Goal: Task Accomplishment & Management: Use online tool/utility

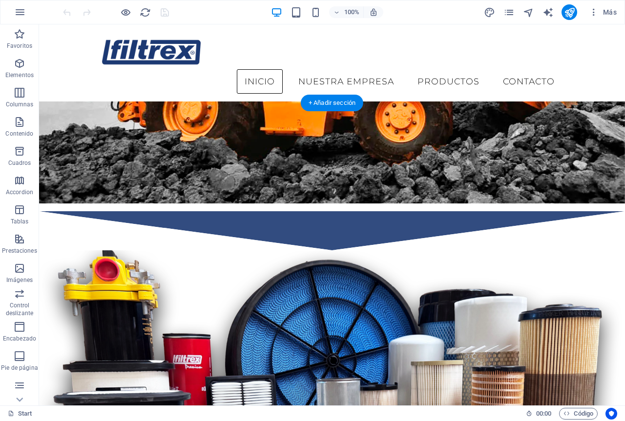
scroll to position [342, 0]
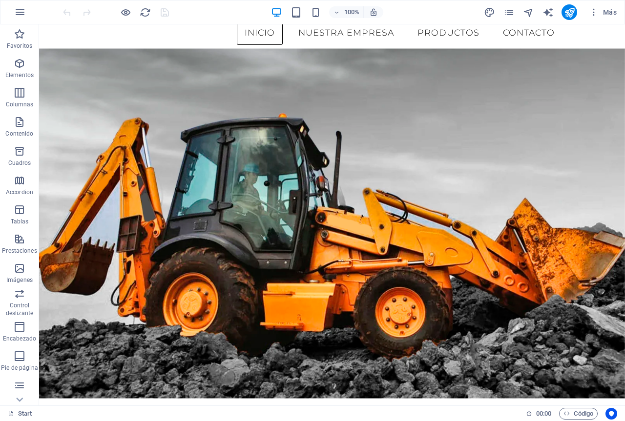
scroll to position [0, 0]
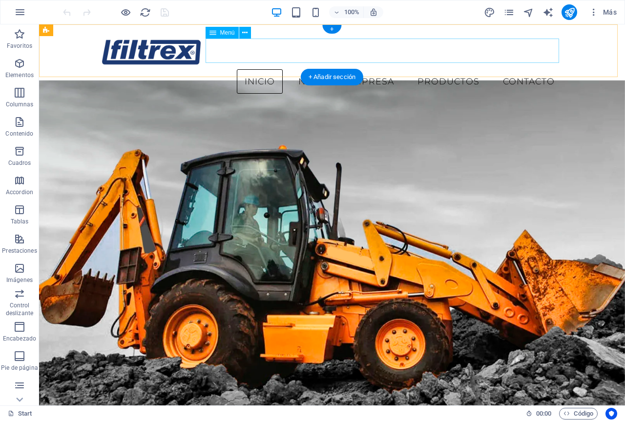
click at [350, 69] on nav "Inicio Nuestra Empresa Productos Contacto" at bounding box center [332, 81] width 461 height 24
click at [459, 69] on nav "Inicio Nuestra Empresa Productos Contacto" at bounding box center [332, 81] width 461 height 24
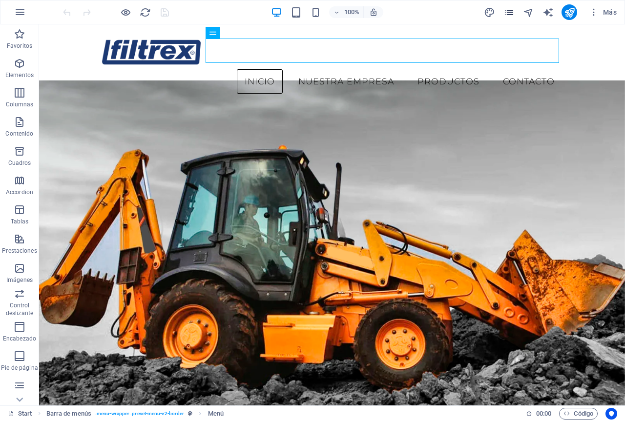
click at [513, 15] on icon "pages" at bounding box center [508, 12] width 11 height 11
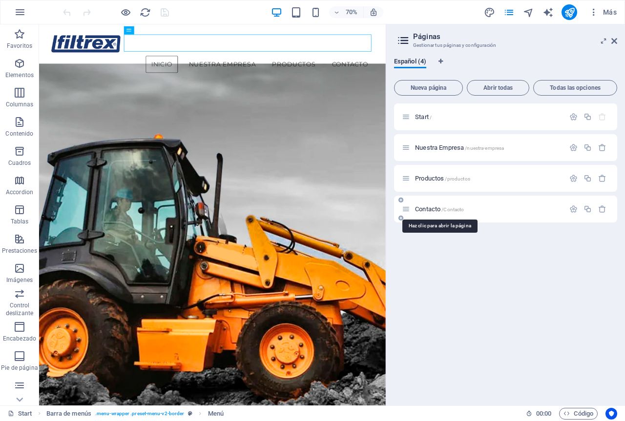
click at [430, 209] on span "Contacto /Contacto" at bounding box center [439, 209] width 49 height 7
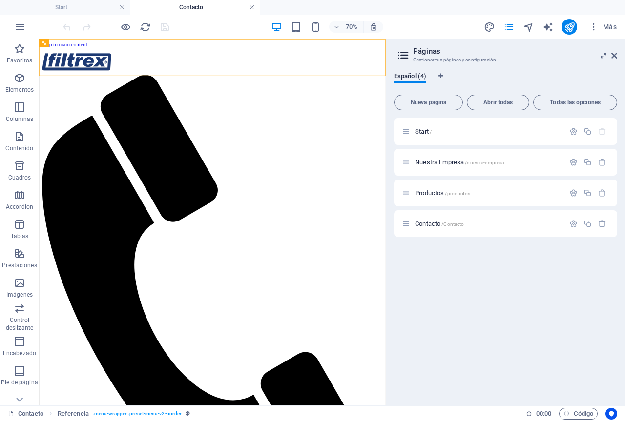
click at [250, 7] on link at bounding box center [252, 7] width 6 height 9
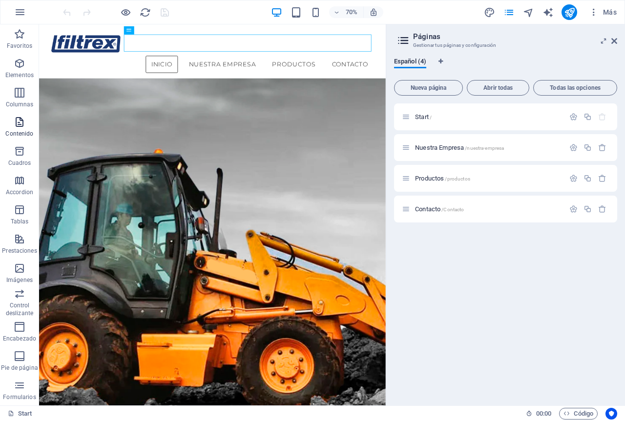
click at [24, 131] on p "Contenido" at bounding box center [19, 134] width 28 height 8
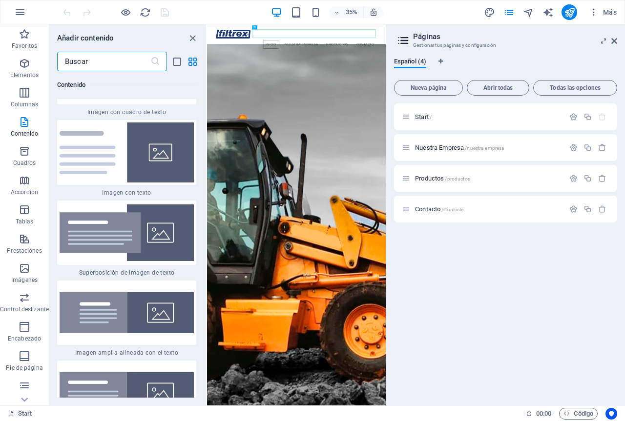
scroll to position [3692, 0]
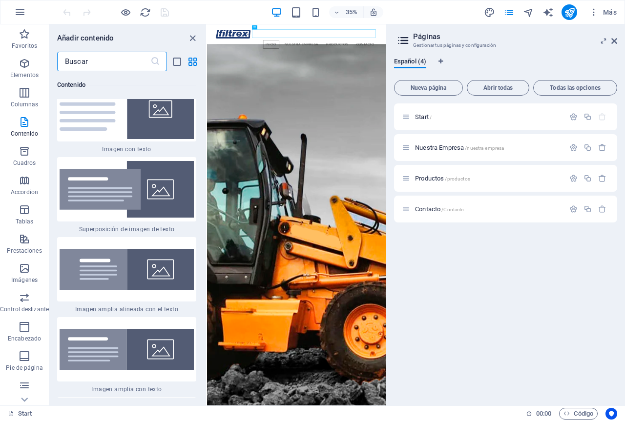
click at [108, 57] on input "text" at bounding box center [103, 62] width 93 height 20
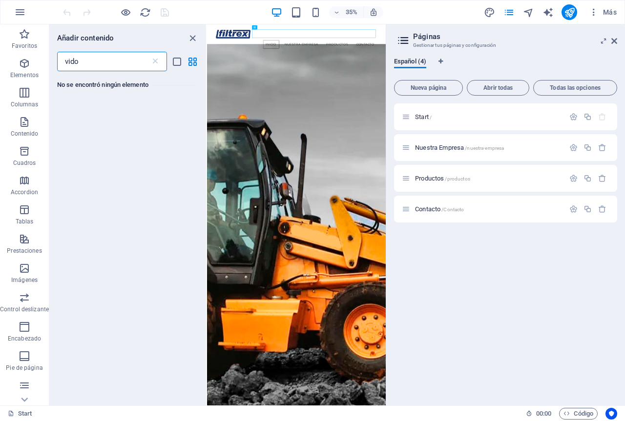
scroll to position [0, 0]
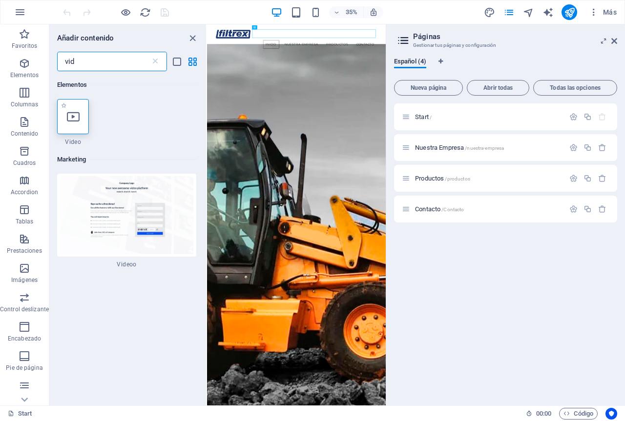
type input "vid"
click at [80, 109] on div at bounding box center [73, 116] width 32 height 35
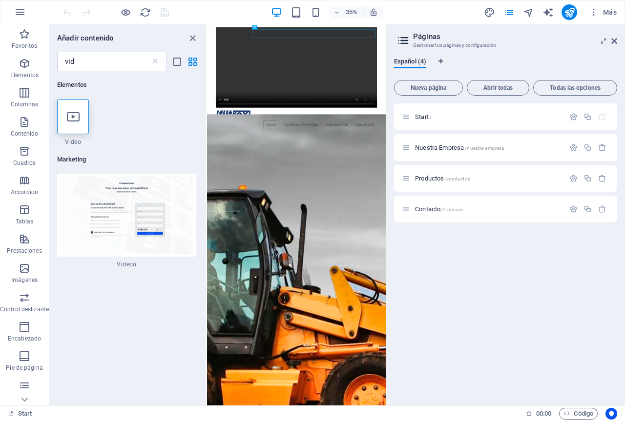
select select "%"
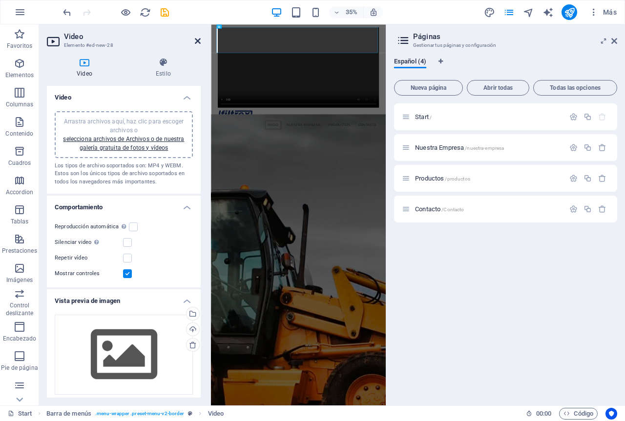
click at [196, 41] on icon at bounding box center [198, 41] width 6 height 8
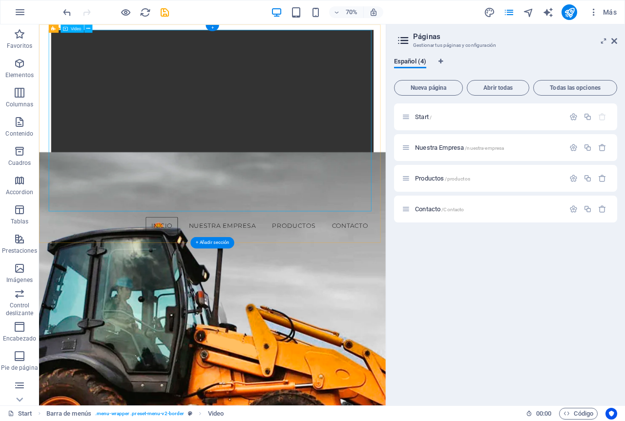
click at [62, 263] on figure at bounding box center [286, 147] width 461 height 230
click at [66, 263] on figure at bounding box center [286, 147] width 461 height 230
select select "%"
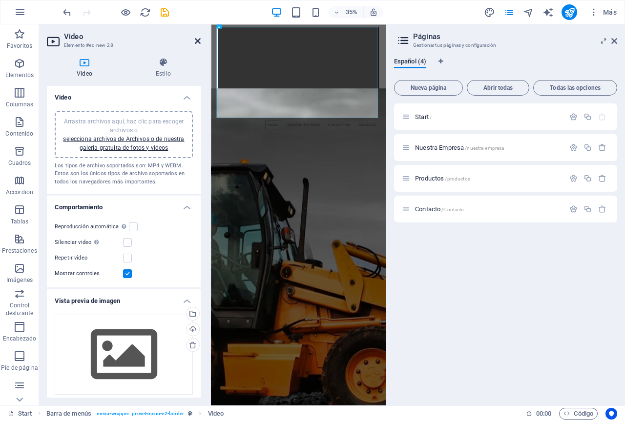
click at [198, 42] on icon at bounding box center [198, 41] width 6 height 8
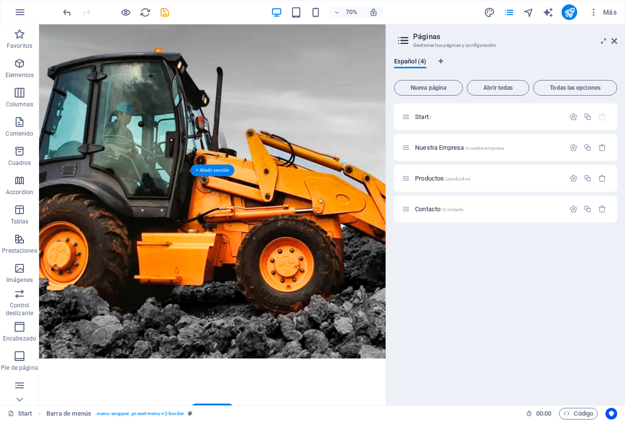
scroll to position [375, 0]
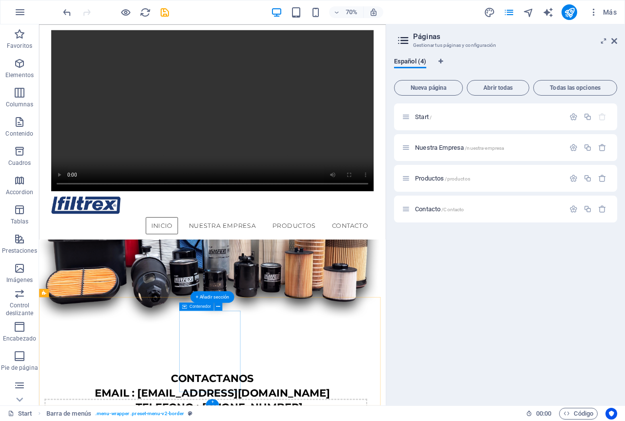
drag, startPoint x: 64, startPoint y: 72, endPoint x: 293, endPoint y: 332, distance: 347.0
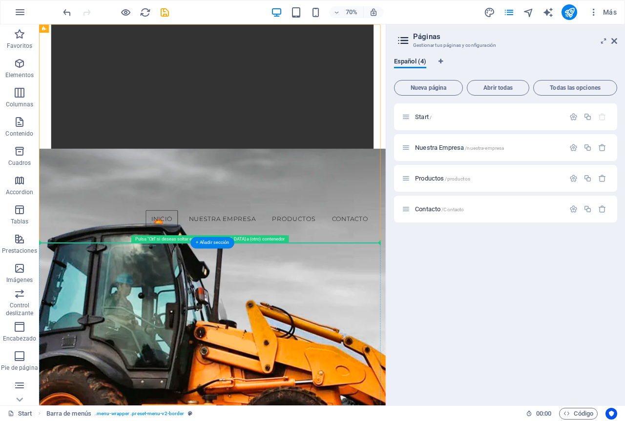
scroll to position [19, 0]
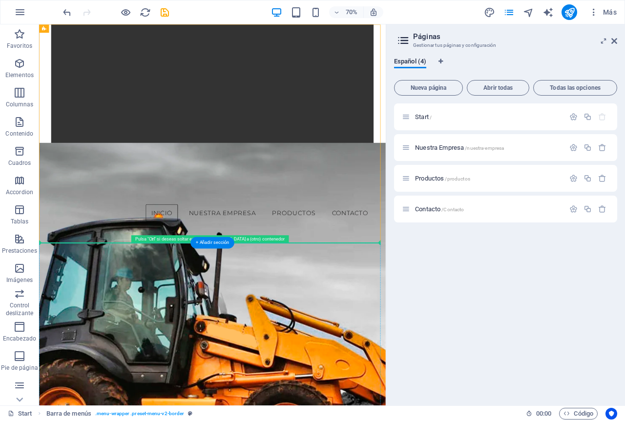
drag, startPoint x: 69, startPoint y: 47, endPoint x: 223, endPoint y: 489, distance: 467.4
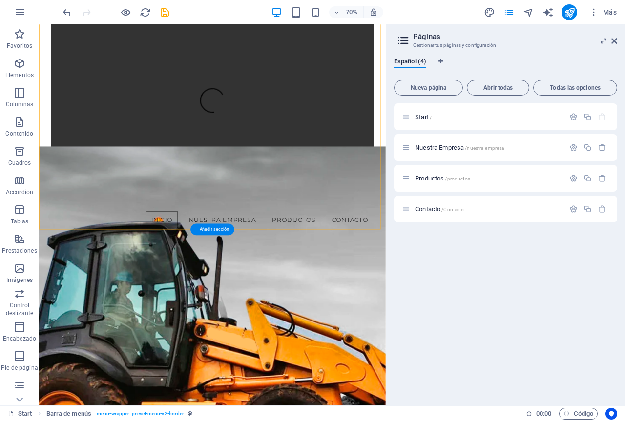
scroll to position [0, 0]
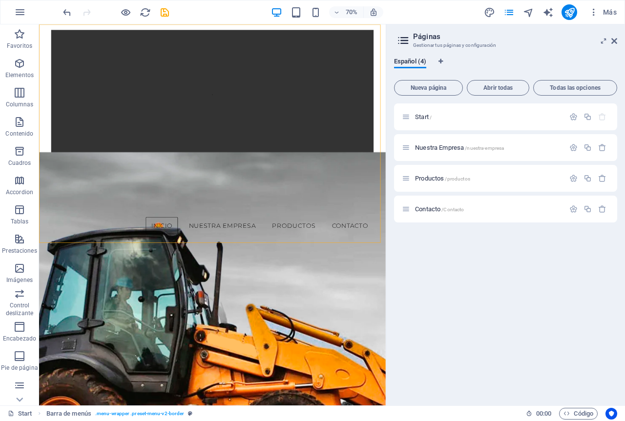
click at [67, 11] on icon "undo" at bounding box center [67, 12] width 11 height 11
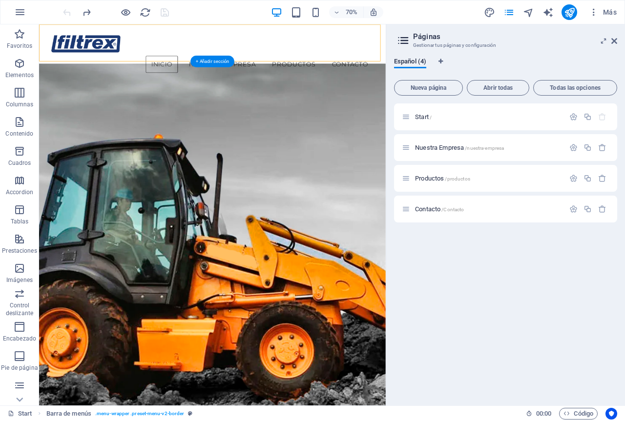
click at [223, 311] on figure at bounding box center [286, 352] width 495 height 545
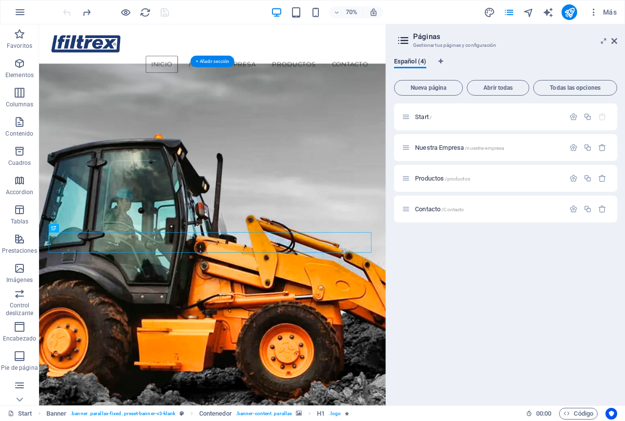
click at [220, 315] on figure at bounding box center [286, 352] width 495 height 545
click at [207, 288] on figure at bounding box center [286, 352] width 495 height 545
click at [206, 287] on figure at bounding box center [286, 352] width 495 height 545
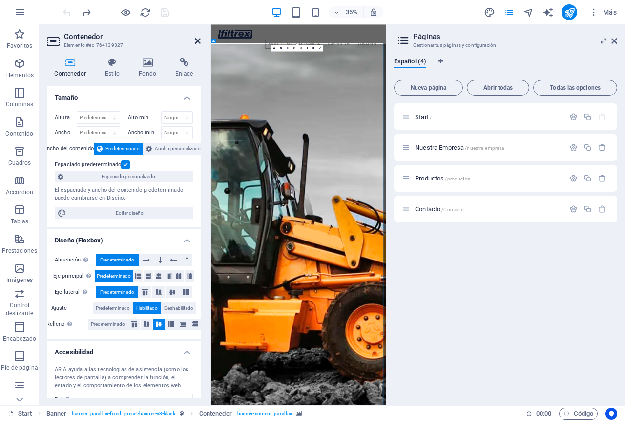
click at [200, 39] on icon at bounding box center [198, 41] width 6 height 8
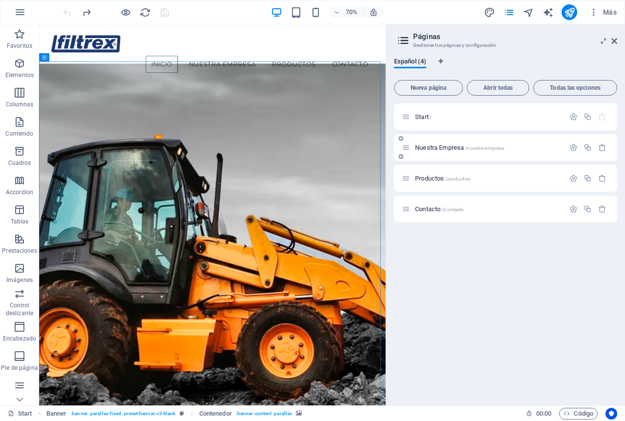
click at [446, 149] on span "Nuestra Empresa /nuestra-empresa" at bounding box center [459, 147] width 89 height 7
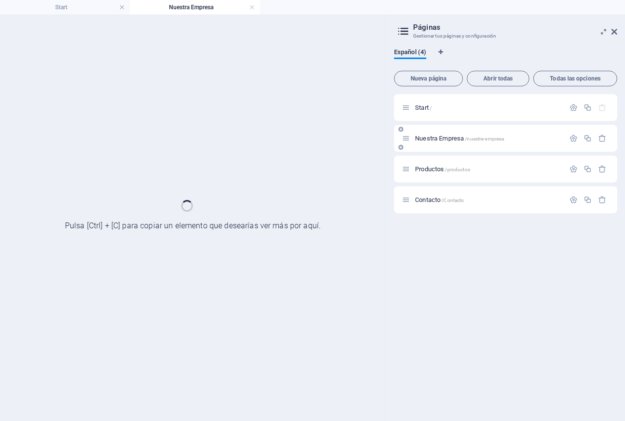
click at [446, 149] on div "Nuestra Empresa /nuestra-empresa" at bounding box center [505, 138] width 223 height 27
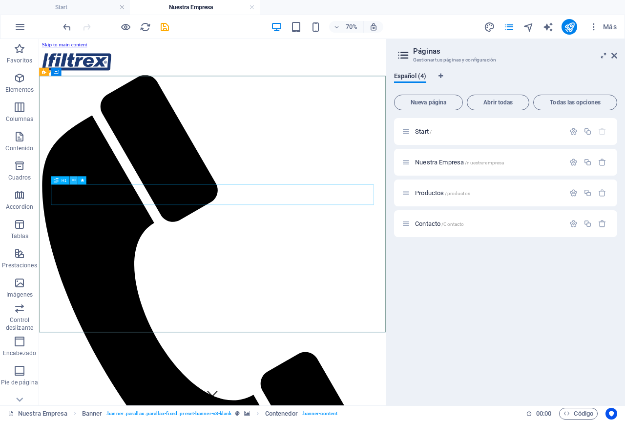
click at [70, 181] on button at bounding box center [74, 180] width 8 height 8
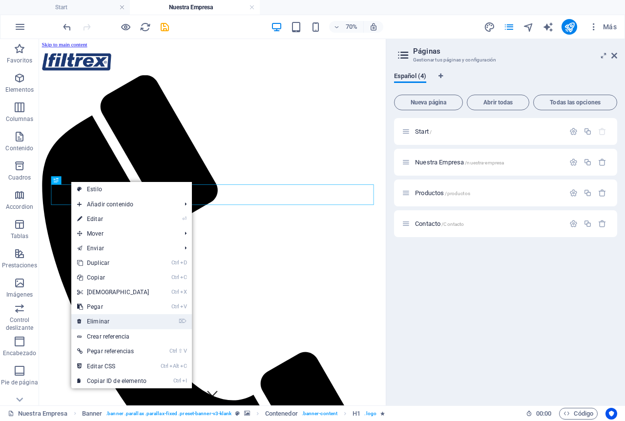
click at [99, 319] on link "⌦ Eliminar" at bounding box center [113, 321] width 84 height 15
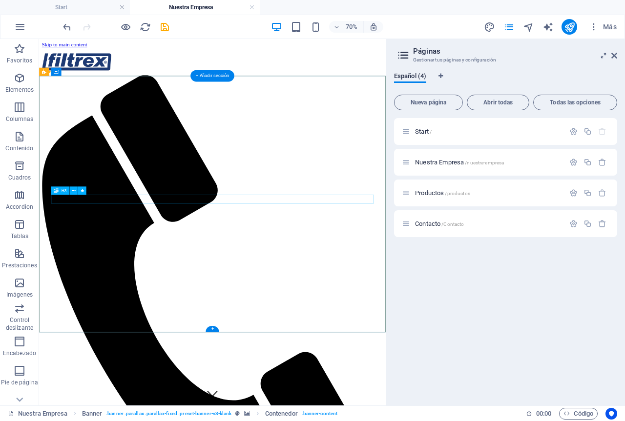
click at [72, 189] on icon at bounding box center [74, 190] width 4 height 7
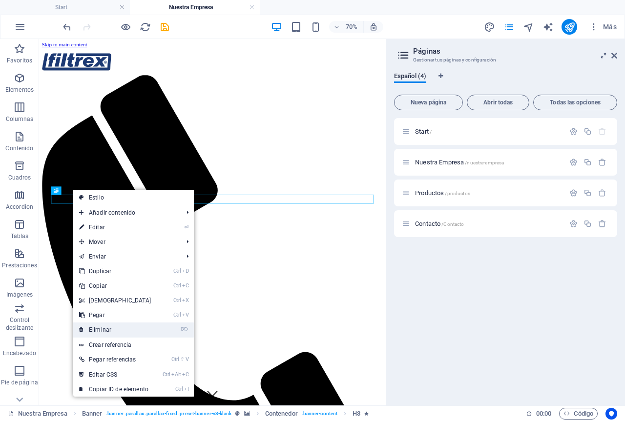
click at [111, 325] on link "⌦ Eliminar" at bounding box center [115, 330] width 84 height 15
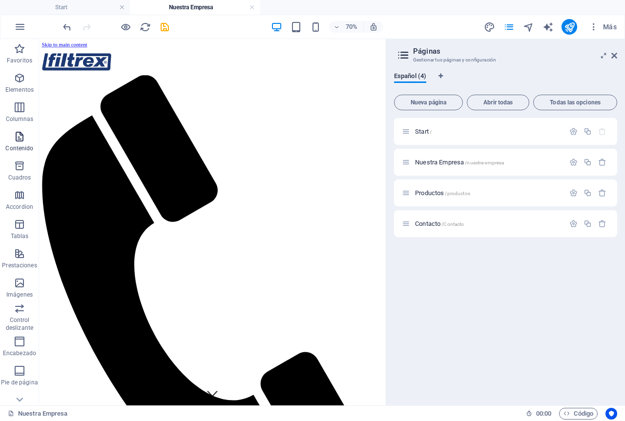
click at [18, 137] on icon "button" at bounding box center [20, 137] width 12 height 12
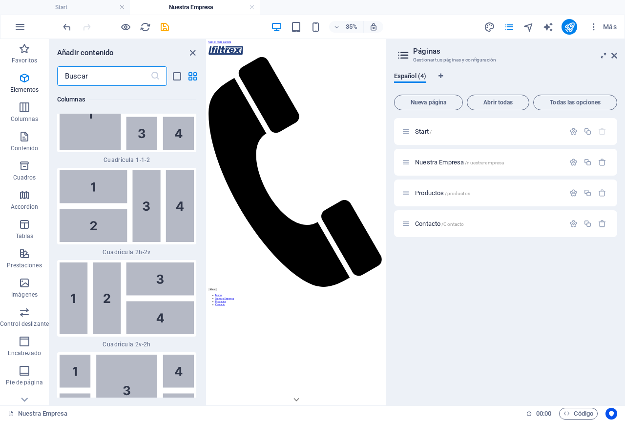
scroll to position [2989, 0]
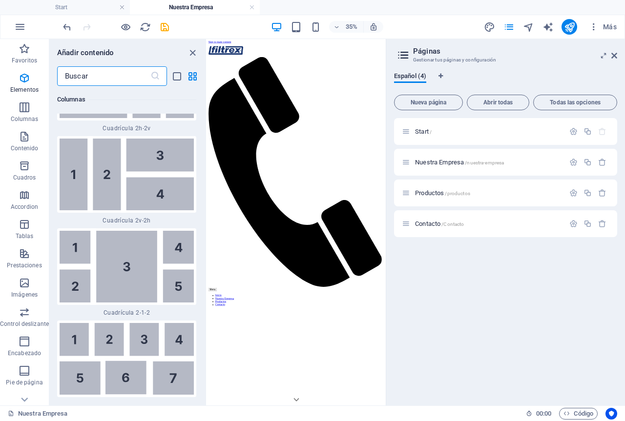
click at [86, 75] on input "text" at bounding box center [103, 76] width 93 height 20
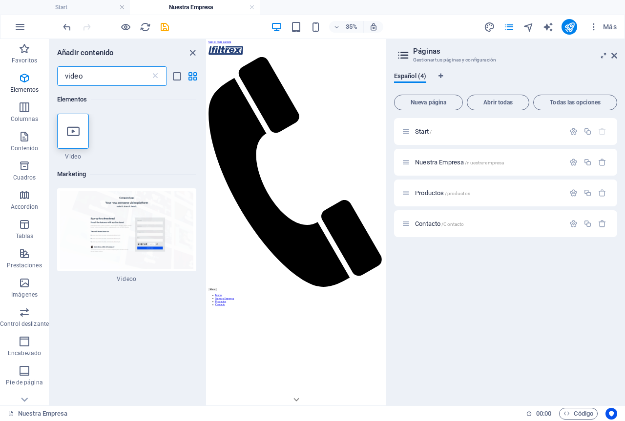
scroll to position [0, 0]
type input "video"
click at [196, 53] on icon "close panel" at bounding box center [192, 52] width 11 height 11
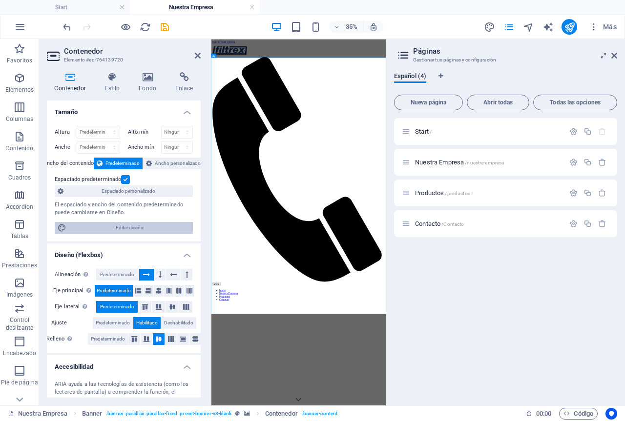
scroll to position [93, 0]
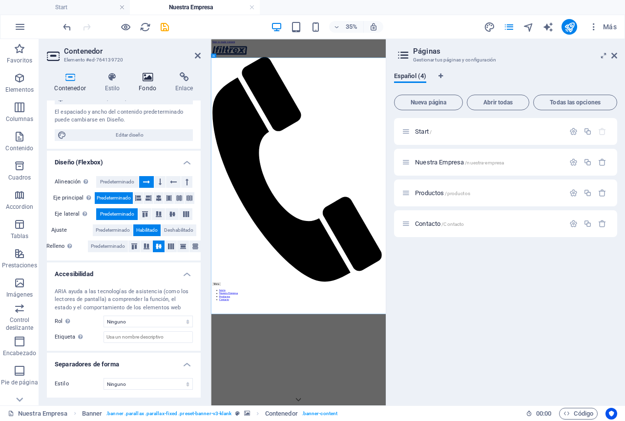
click at [153, 85] on h4 "Fondo" at bounding box center [149, 82] width 37 height 21
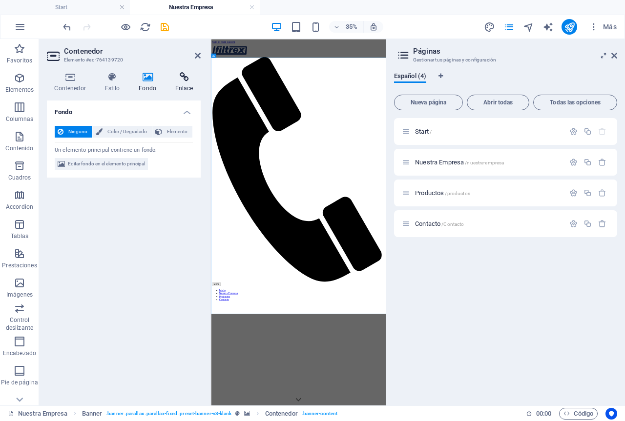
click at [185, 83] on h4 "Enlace" at bounding box center [183, 82] width 33 height 21
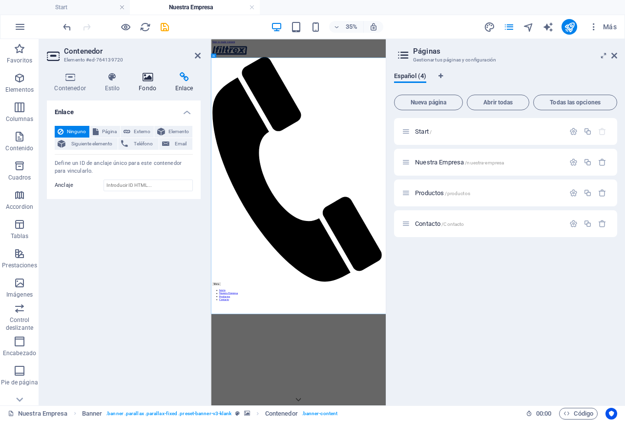
click at [156, 83] on h4 "Fondo" at bounding box center [149, 82] width 37 height 21
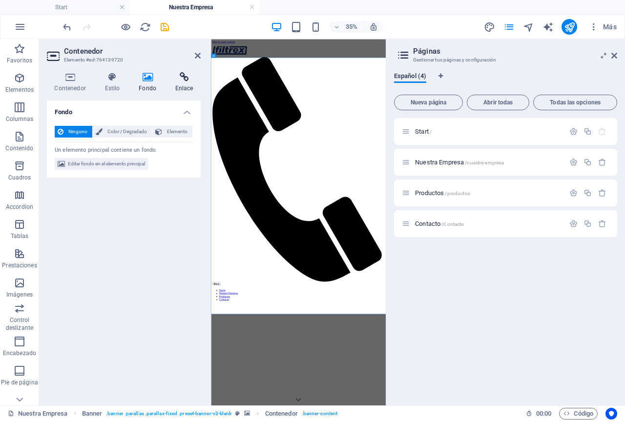
click at [179, 83] on h4 "Enlace" at bounding box center [183, 82] width 33 height 21
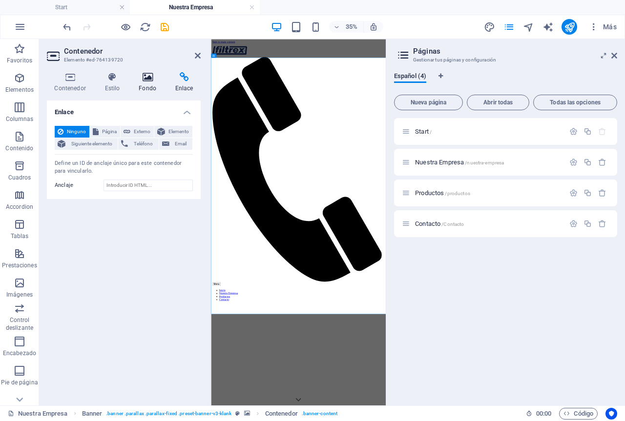
click at [160, 82] on icon at bounding box center [147, 77] width 33 height 10
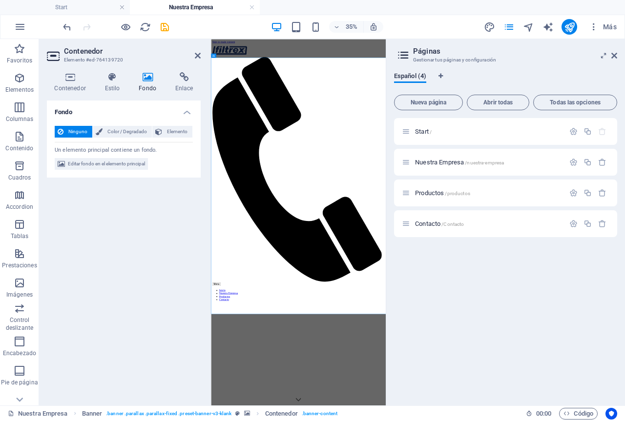
click at [193, 57] on header "Contenedor Elemento #ed-764139720" at bounding box center [124, 51] width 154 height 25
click at [198, 57] on icon at bounding box center [198, 56] width 6 height 8
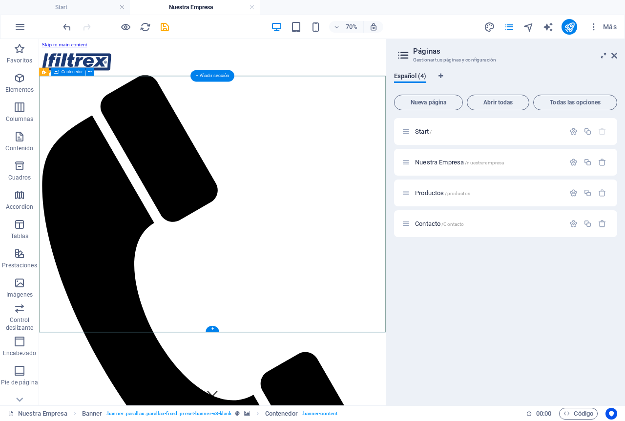
click at [88, 72] on icon at bounding box center [90, 71] width 4 height 7
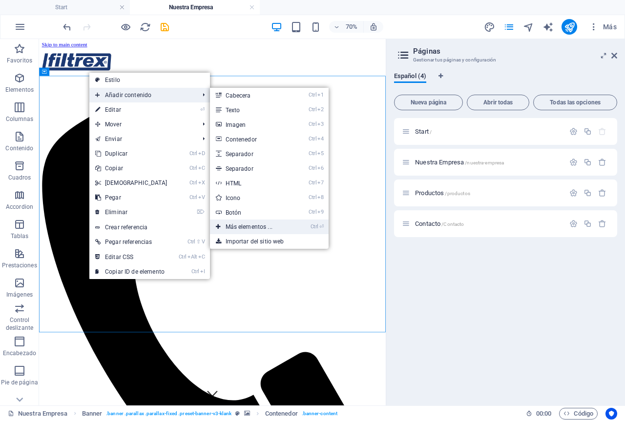
click at [248, 231] on link "Ctrl ⏎ Más elementos ..." at bounding box center [251, 227] width 82 height 15
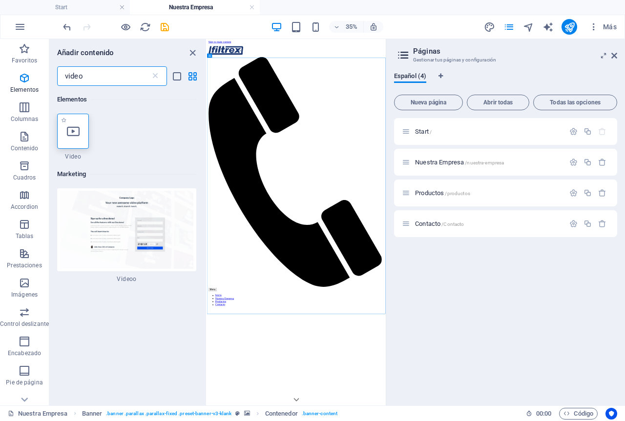
click at [67, 126] on icon at bounding box center [73, 131] width 13 height 13
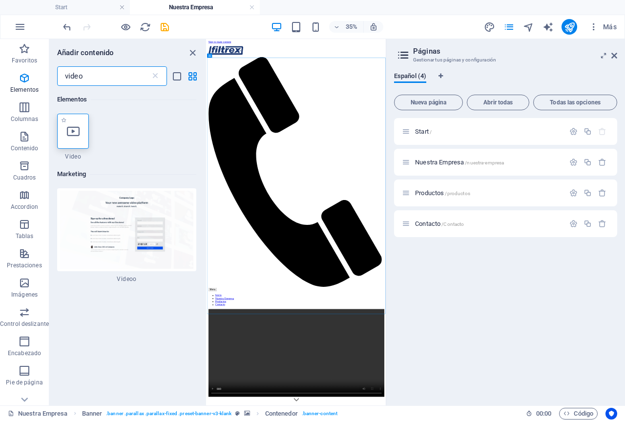
select select "%"
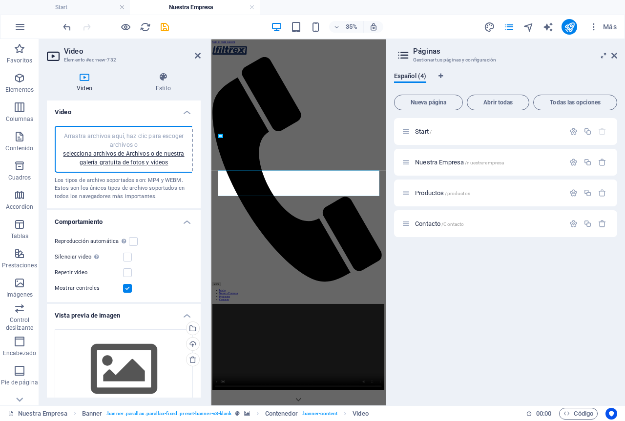
click at [388, 108] on aside "Páginas Gestionar tus páginas y configuración Español (4) Nueva página Abrir to…" at bounding box center [505, 222] width 239 height 367
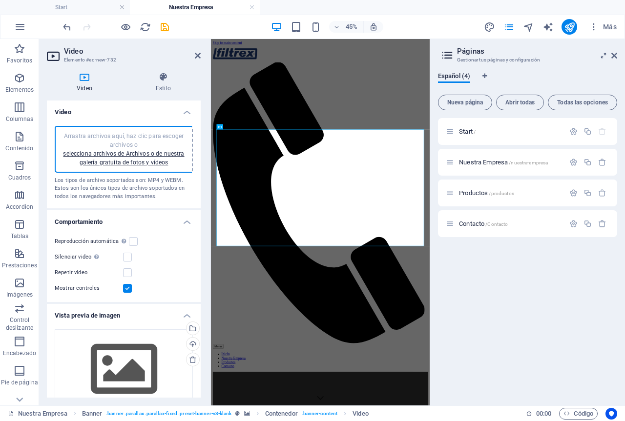
drag, startPoint x: 388, startPoint y: 107, endPoint x: 543, endPoint y: 87, distance: 157.0
click at [543, 87] on aside "Páginas Gestionar tus páginas y configuración Español (4) Nueva página Abrir to…" at bounding box center [527, 222] width 195 height 367
click at [131, 238] on label at bounding box center [133, 241] width 9 height 9
click at [0, 0] on input "Reproducción automática La reproducción automática solo está disponible si sile…" at bounding box center [0, 0] width 0 height 0
click at [130, 244] on label at bounding box center [133, 241] width 9 height 9
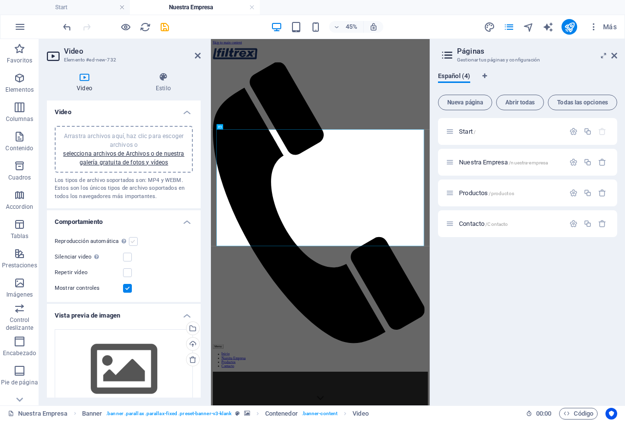
click at [0, 0] on input "Reproducción automática La reproducción automática solo está disponible si sile…" at bounding box center [0, 0] width 0 height 0
click at [130, 255] on label at bounding box center [127, 257] width 9 height 9
click at [0, 0] on input "Silenciar video La reproducción automática estará disponible si silenciado está…" at bounding box center [0, 0] width 0 height 0
click at [130, 241] on label at bounding box center [133, 241] width 9 height 9
click at [0, 0] on input "Reproducción automática La reproducción automática solo está disponible si sile…" at bounding box center [0, 0] width 0 height 0
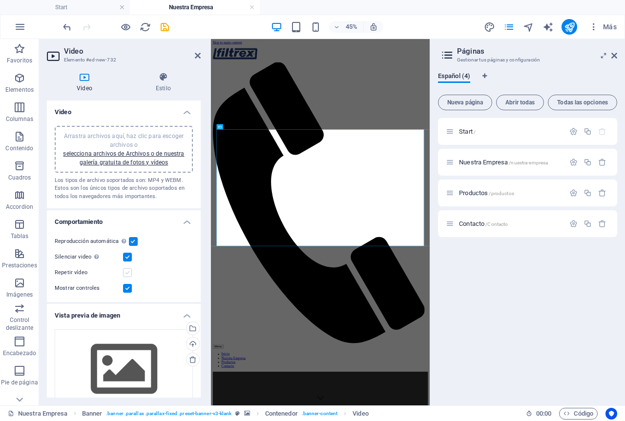
click at [126, 274] on label at bounding box center [127, 273] width 9 height 9
click at [0, 0] on input "Repetir vídeo" at bounding box center [0, 0] width 0 height 0
click at [165, 29] on icon "save" at bounding box center [164, 26] width 11 height 11
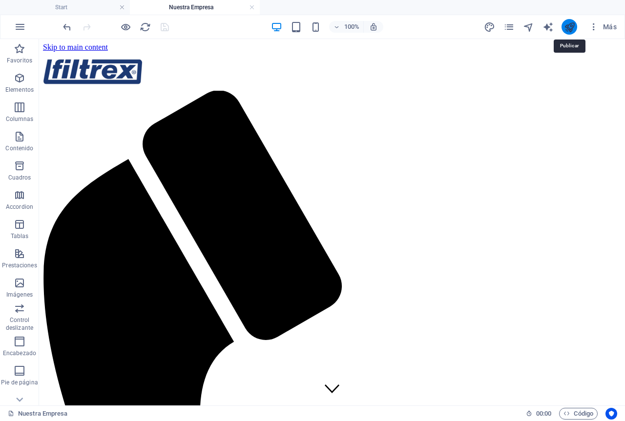
click at [568, 23] on icon "publish" at bounding box center [569, 26] width 11 height 11
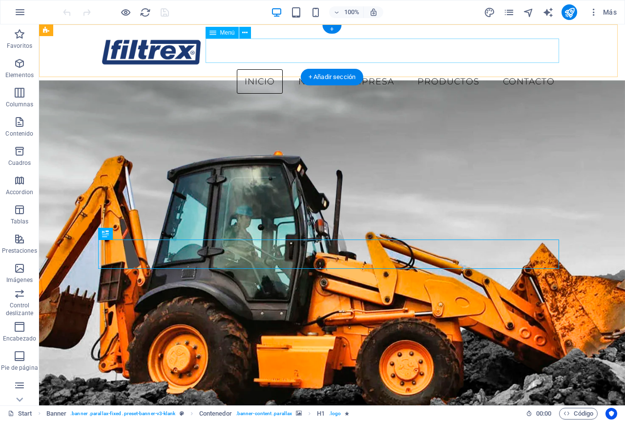
click at [371, 69] on nav "Inicio Nuestra Empresa Productos Contacto" at bounding box center [332, 81] width 461 height 24
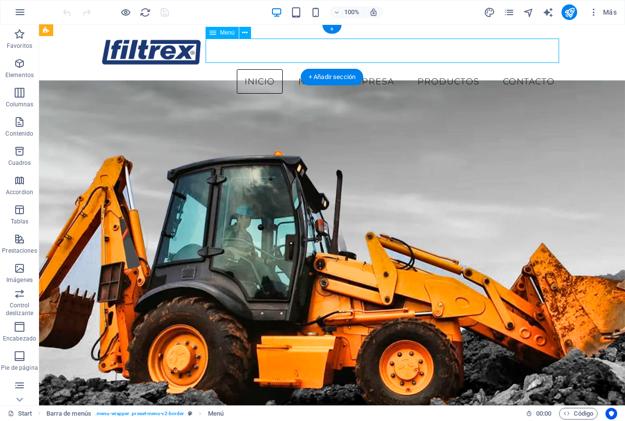
click at [369, 69] on nav "Inicio Nuestra Empresa Productos Contacto" at bounding box center [332, 81] width 461 height 24
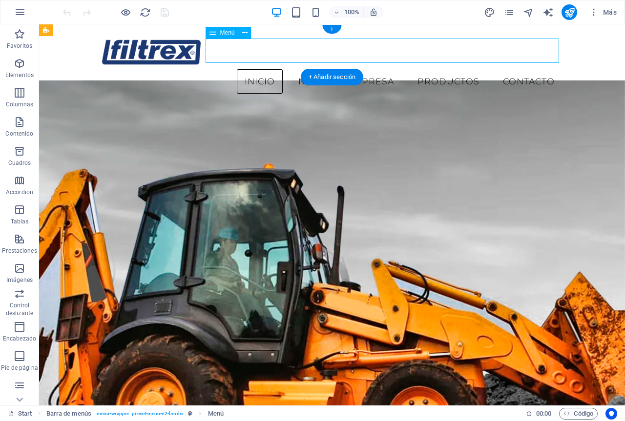
select select
select select "1"
select select
select select "2"
select select
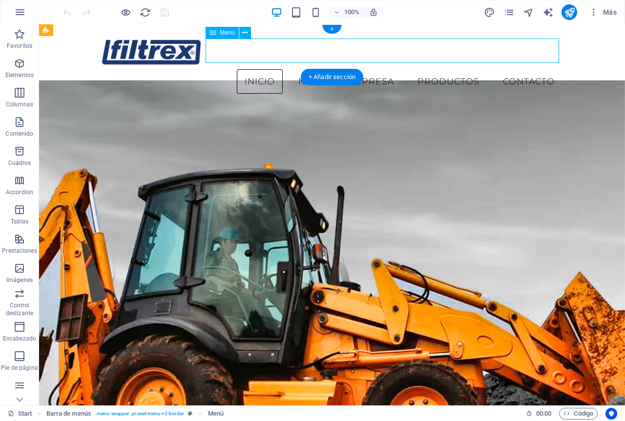
select select "3"
select select
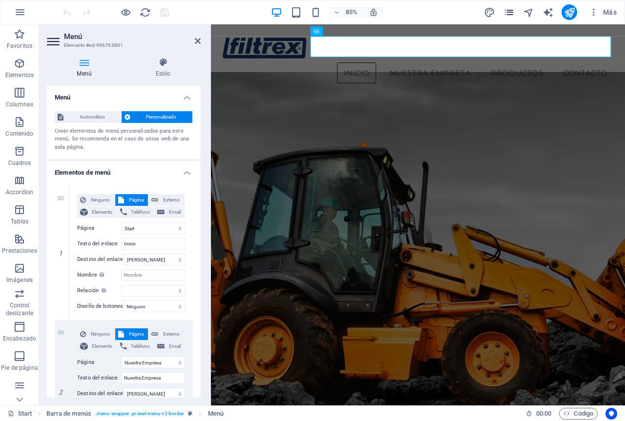
click at [507, 11] on icon "pages" at bounding box center [508, 12] width 11 height 11
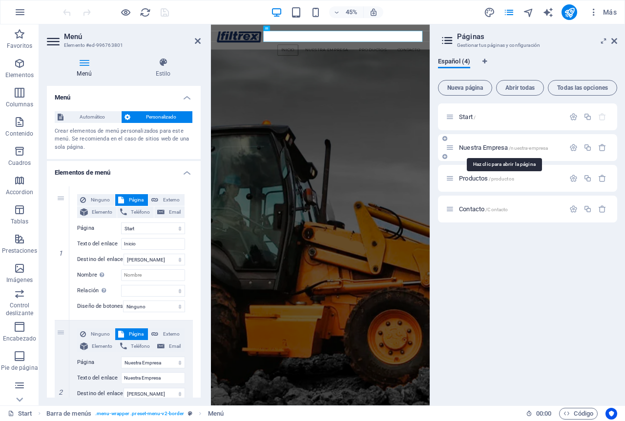
click at [500, 146] on span "Nuestra Empresa /nuestra-empresa" at bounding box center [503, 147] width 89 height 7
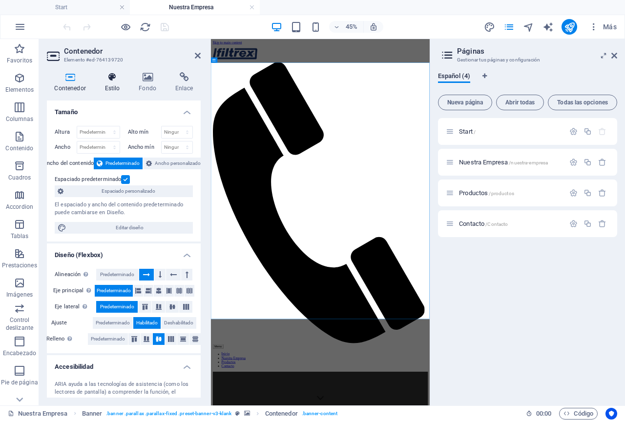
click at [109, 83] on h4 "Estilo" at bounding box center [114, 82] width 34 height 21
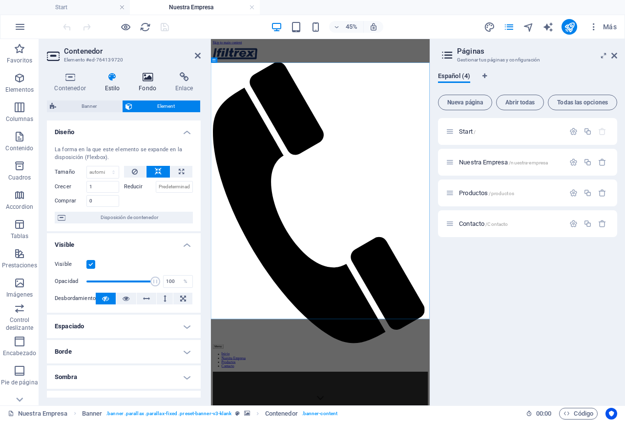
click at [145, 83] on h4 "Fondo" at bounding box center [149, 82] width 37 height 21
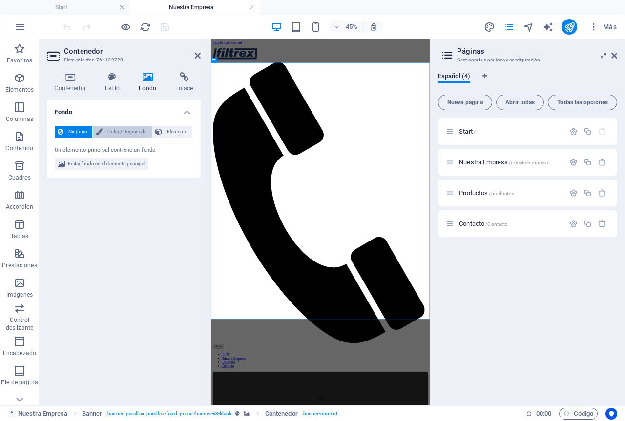
click at [111, 132] on span "Color / Degradado" at bounding box center [126, 132] width 43 height 12
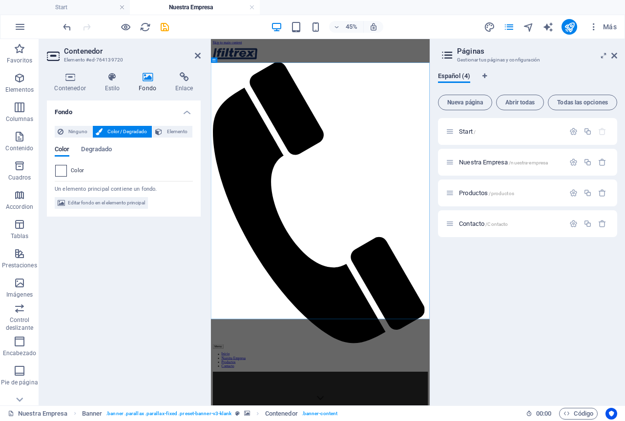
click at [60, 169] on span at bounding box center [61, 171] width 11 height 11
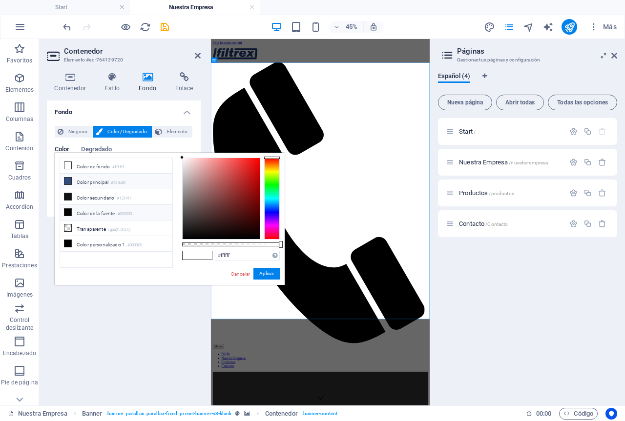
click at [71, 180] on icon at bounding box center [67, 181] width 7 height 7
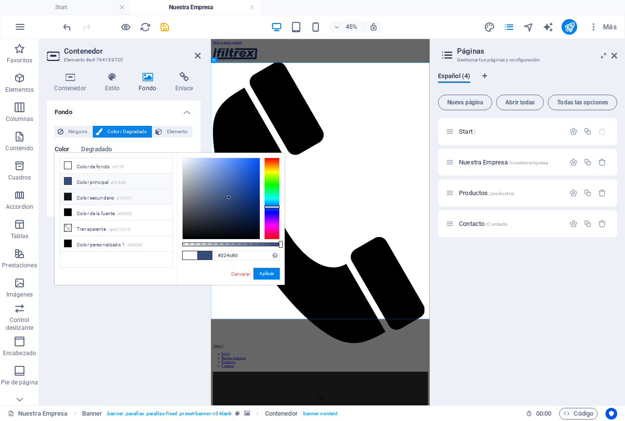
click at [74, 196] on li "Color secundario #121417" at bounding box center [116, 197] width 112 height 16
click at [168, 131] on span "Elemento" at bounding box center [177, 132] width 24 height 12
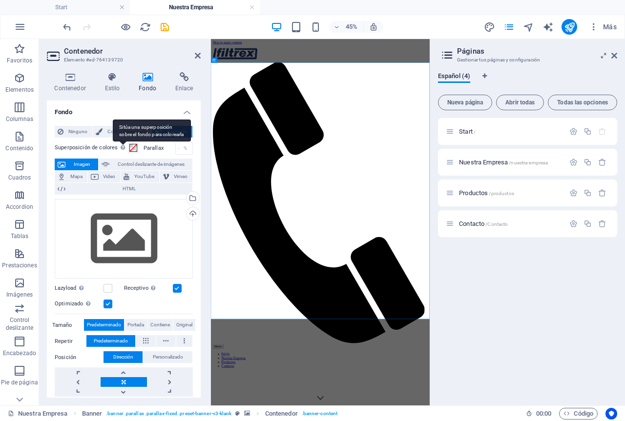
click at [121, 129] on div "Sitúa una superposición sobre el fondo para colorearla" at bounding box center [152, 131] width 78 height 22
click at [128, 143] on button "Superposición de colores Sitúa una superposición sobre el fondo para colorearla" at bounding box center [133, 148] width 11 height 11
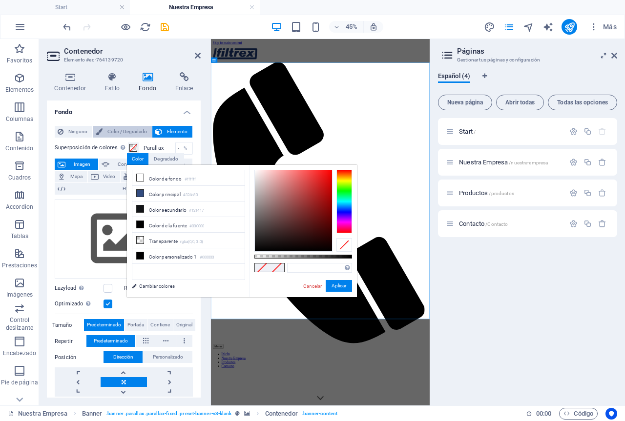
click at [103, 128] on button "Color / Degradado" at bounding box center [122, 132] width 59 height 12
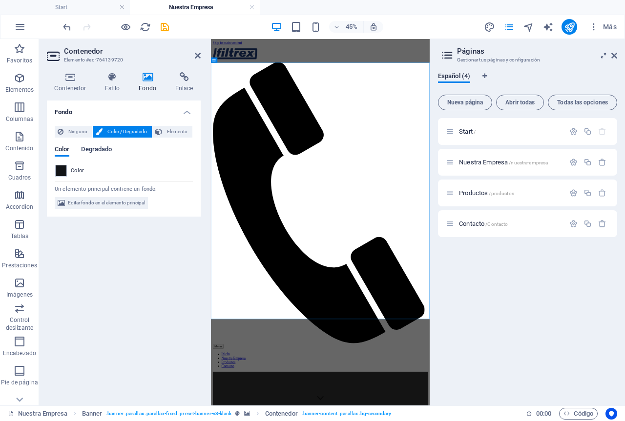
click at [88, 150] on span "Degradado" at bounding box center [96, 151] width 31 height 14
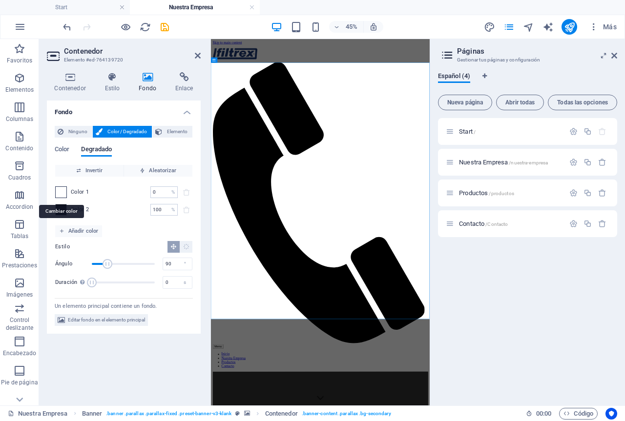
click at [59, 192] on span at bounding box center [61, 192] width 11 height 11
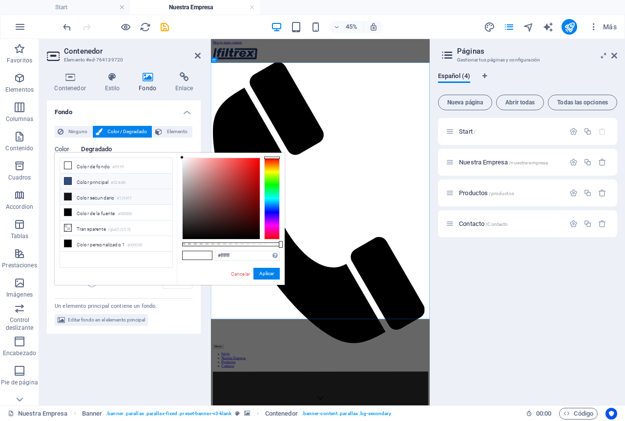
click at [87, 177] on li "Color principal #324c80" at bounding box center [116, 182] width 112 height 16
type input "#324c80"
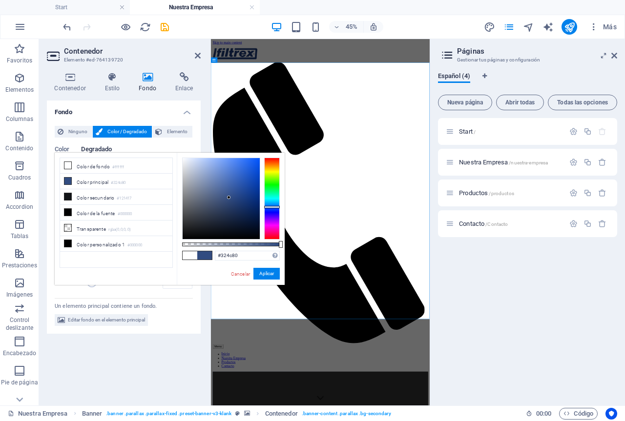
click at [125, 263] on ul "Color de fondo #ffffff Color principal #324c80 Color secundario #121417 Color d…" at bounding box center [116, 213] width 113 height 110
click at [268, 272] on button "Aplicar" at bounding box center [266, 274] width 26 height 12
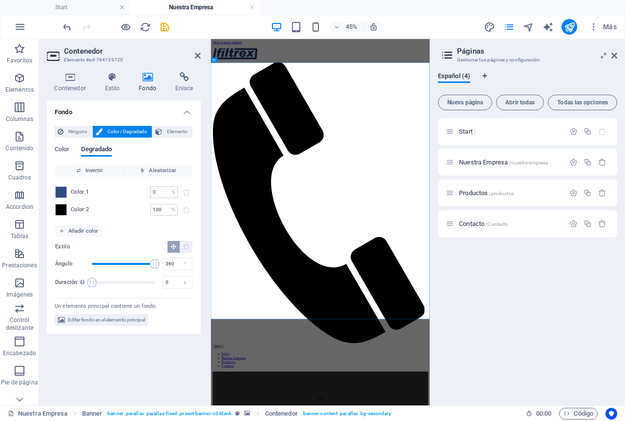
drag, startPoint x: 106, startPoint y: 266, endPoint x: 156, endPoint y: 260, distance: 50.2
click at [156, 260] on span "Ángulo" at bounding box center [155, 264] width 10 height 10
drag, startPoint x: 154, startPoint y: 264, endPoint x: 144, endPoint y: 265, distance: 10.3
click at [144, 265] on span "Ángulo" at bounding box center [146, 264] width 10 height 10
drag, startPoint x: 143, startPoint y: 265, endPoint x: 132, endPoint y: 265, distance: 11.2
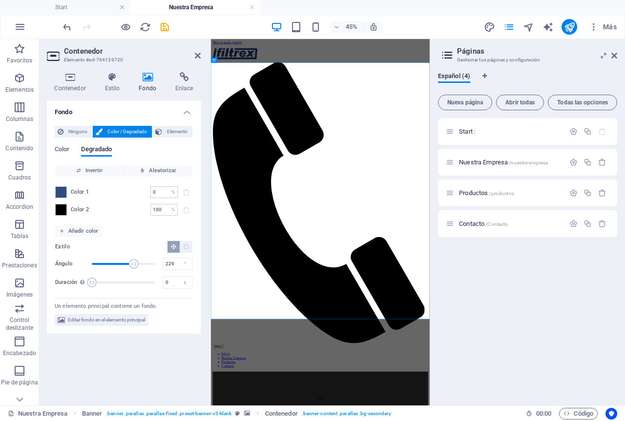
click at [132, 265] on span "Ángulo" at bounding box center [134, 264] width 10 height 10
click at [128, 265] on span "Ángulo" at bounding box center [129, 264] width 10 height 10
type input "195"
click at [126, 264] on span "Ángulo" at bounding box center [126, 264] width 10 height 10
click at [165, 31] on icon "save" at bounding box center [164, 26] width 11 height 11
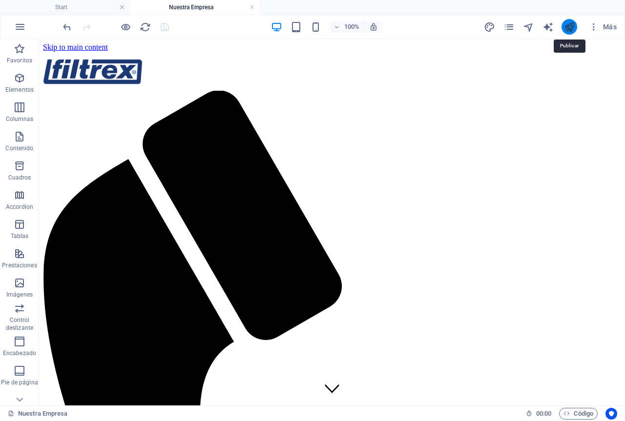
click at [568, 27] on icon "publish" at bounding box center [569, 26] width 11 height 11
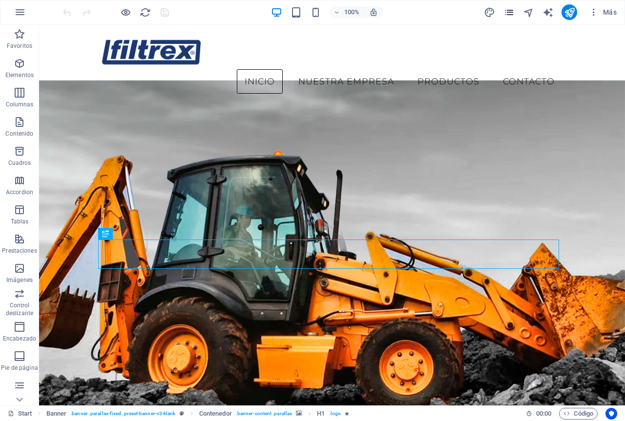
click at [508, 12] on icon "pages" at bounding box center [508, 12] width 11 height 11
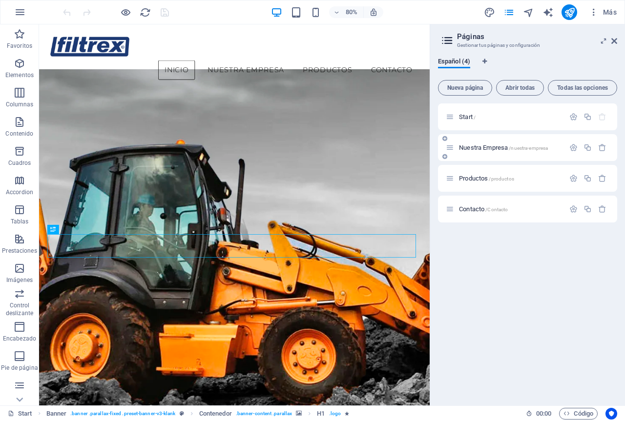
click at [482, 145] on span "Nuestra Empresa /nuestra-empresa" at bounding box center [503, 147] width 89 height 7
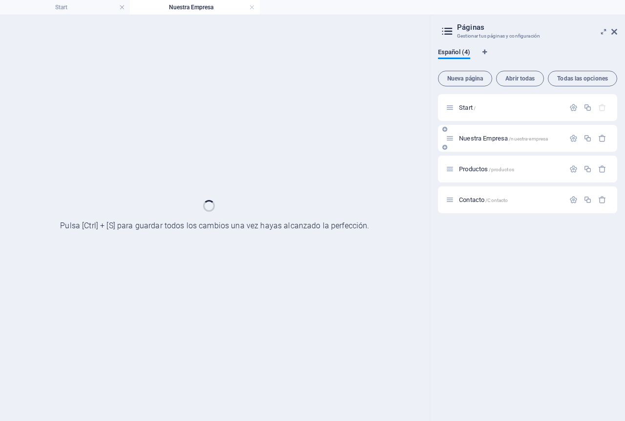
click at [482, 145] on div "Nuestra Empresa /nuestra-empresa" at bounding box center [527, 138] width 179 height 27
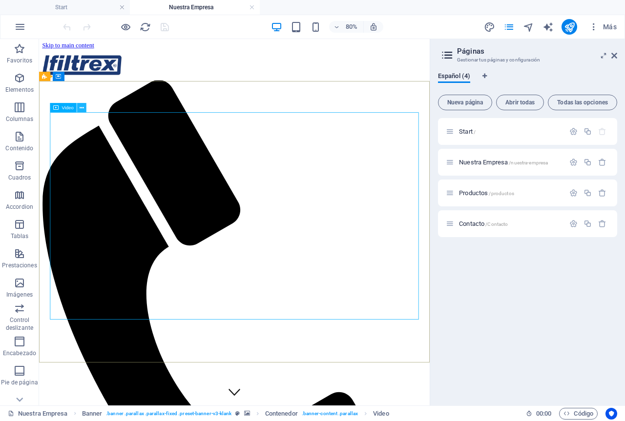
click at [81, 109] on icon at bounding box center [82, 108] width 4 height 8
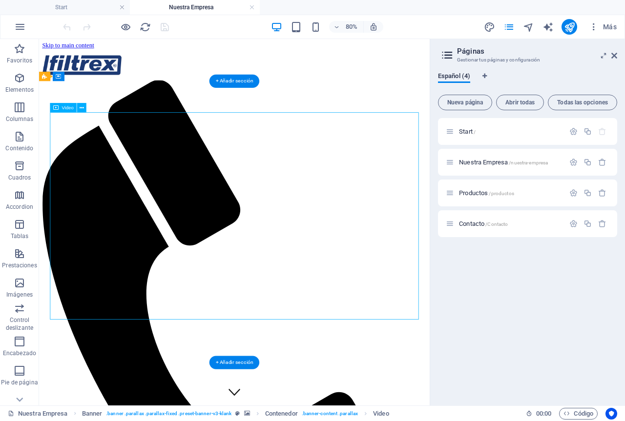
select select "%"
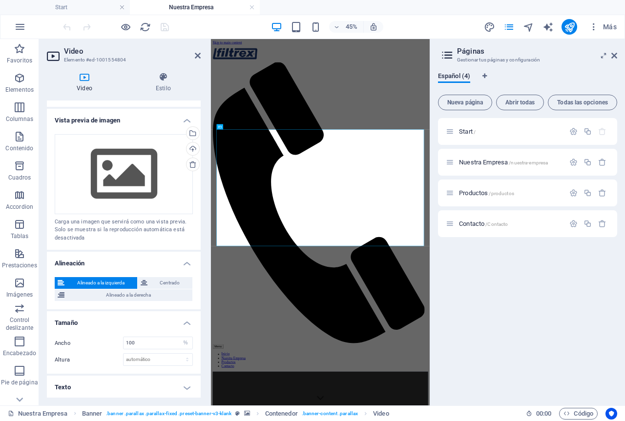
scroll to position [196, 0]
click at [155, 341] on input "100" at bounding box center [158, 343] width 69 height 12
drag, startPoint x: 160, startPoint y: 343, endPoint x: 108, endPoint y: 339, distance: 51.9
click at [108, 339] on div "Ancho 100 automático px %" at bounding box center [124, 342] width 138 height 13
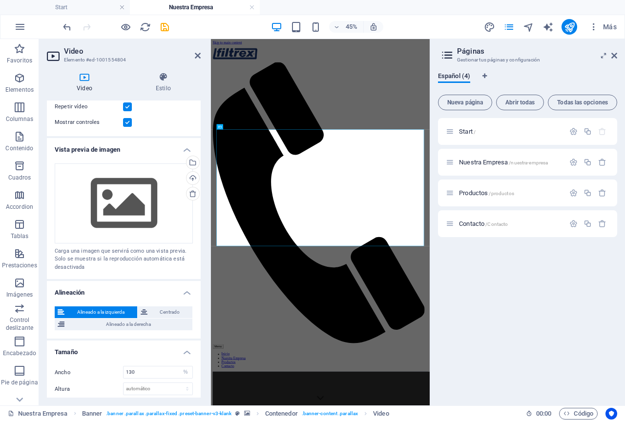
click at [146, 370] on div "Ancho 130 automático px % Altura automático px" at bounding box center [124, 380] width 154 height 45
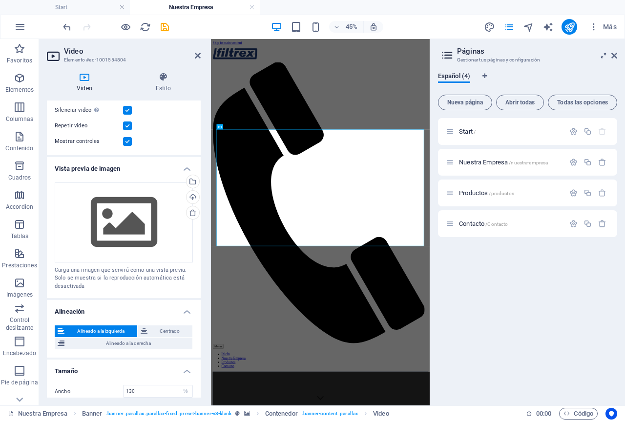
click at [146, 373] on h4 "Tamaño" at bounding box center [124, 369] width 154 height 18
click at [190, 369] on h4 "Tamaño" at bounding box center [124, 371] width 154 height 23
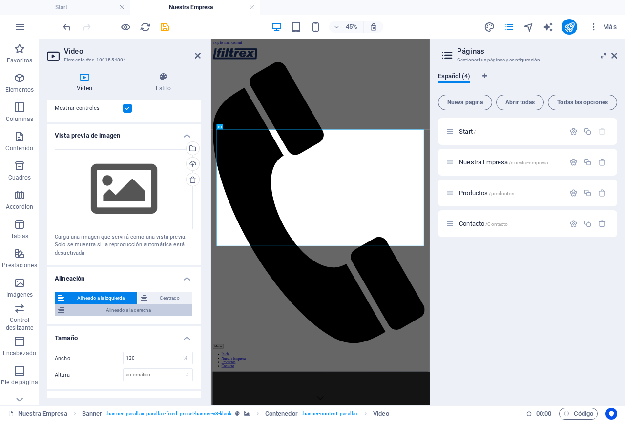
scroll to position [196, 0]
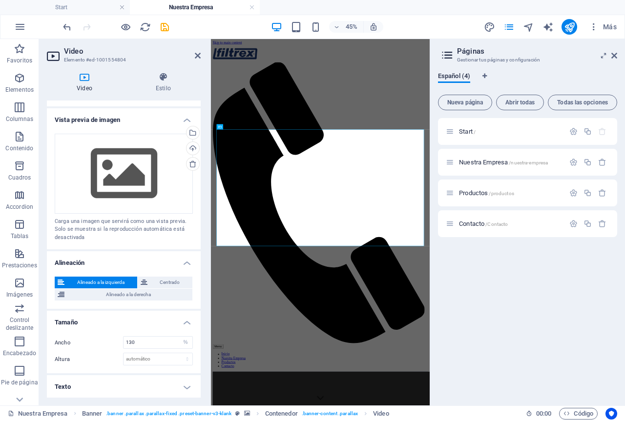
click at [266, 32] on div "45% Más" at bounding box center [341, 27] width 560 height 16
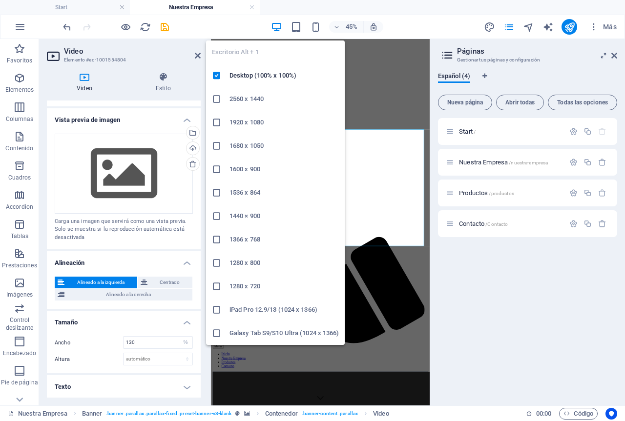
click at [273, 30] on icon "button" at bounding box center [276, 26] width 11 height 11
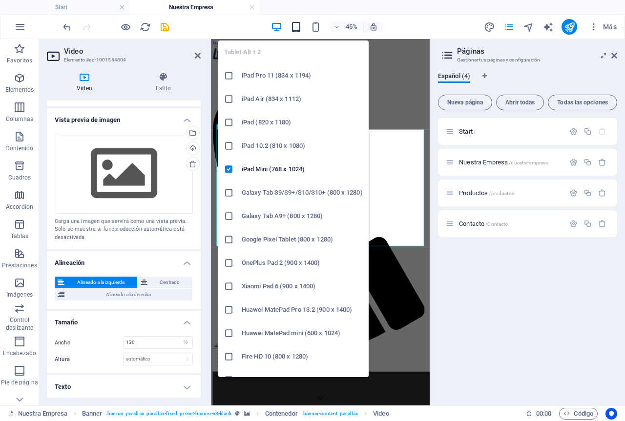
click at [296, 26] on icon "button" at bounding box center [296, 26] width 11 height 11
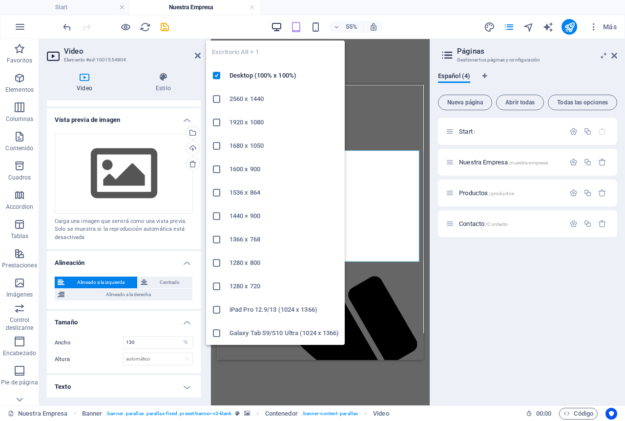
click at [274, 29] on icon "button" at bounding box center [276, 26] width 11 height 11
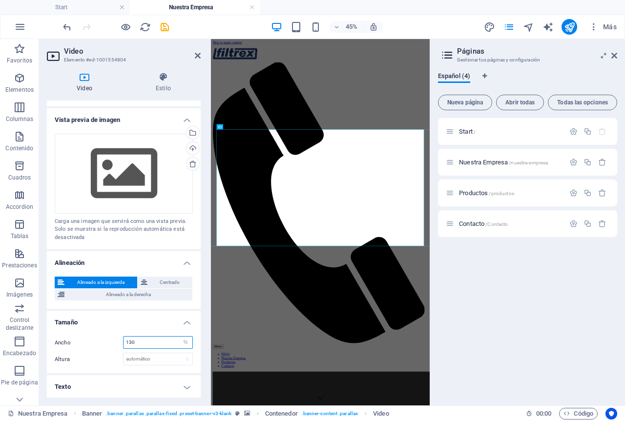
drag, startPoint x: 149, startPoint y: 342, endPoint x: 118, endPoint y: 340, distance: 30.8
click at [118, 340] on div "Ancho 130 automático px %" at bounding box center [124, 342] width 138 height 13
type input "150"
click at [110, 338] on div "Ancho 150 automático px %" at bounding box center [124, 342] width 138 height 13
click at [109, 338] on div "Ancho 150 automático px %" at bounding box center [124, 342] width 138 height 13
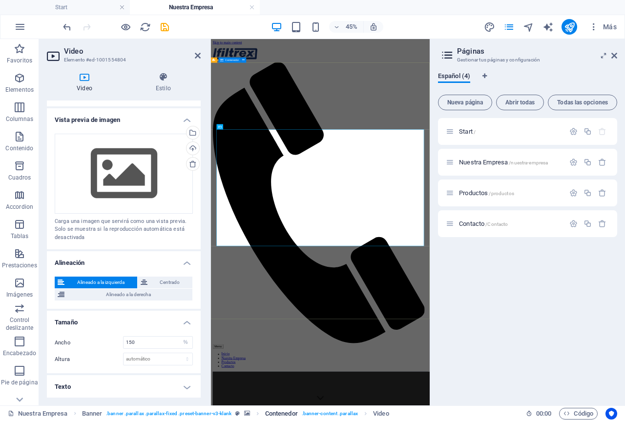
click at [353, 417] on span ". banner-content .parallax" at bounding box center [330, 414] width 56 height 12
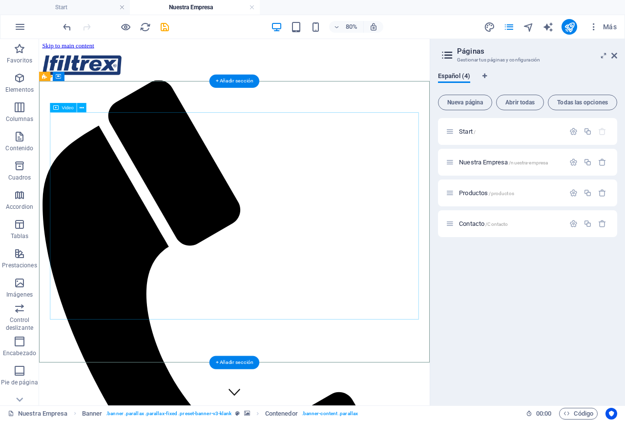
select select "%"
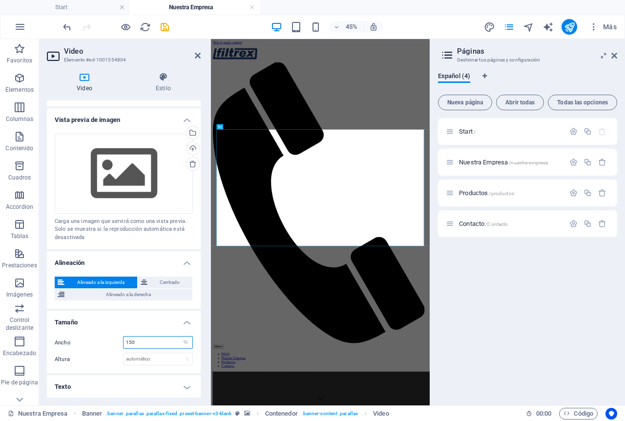
drag, startPoint x: 153, startPoint y: 337, endPoint x: 112, endPoint y: 337, distance: 41.5
click at [112, 337] on div "Ancho 150 automático px %" at bounding box center [124, 342] width 138 height 13
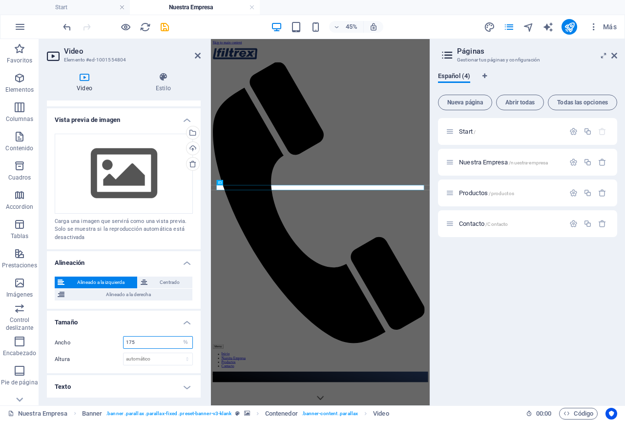
type input "175"
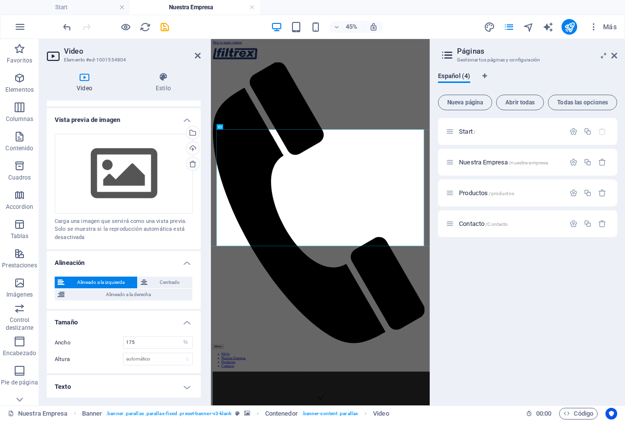
click at [120, 330] on div "Ancho 175 automático px % Altura automático px" at bounding box center [124, 351] width 154 height 45
click at [156, 256] on h4 "Alineación" at bounding box center [124, 260] width 154 height 18
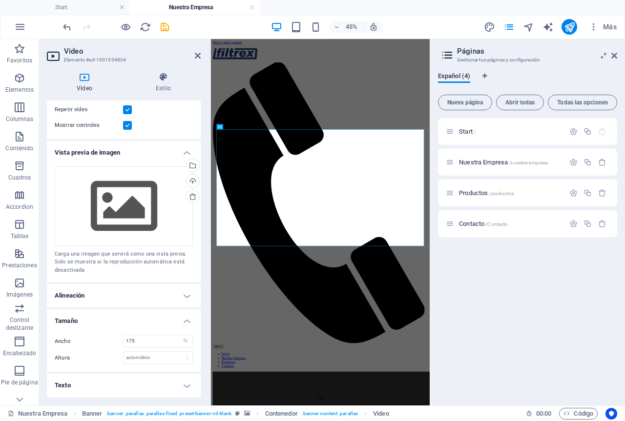
scroll to position [162, 0]
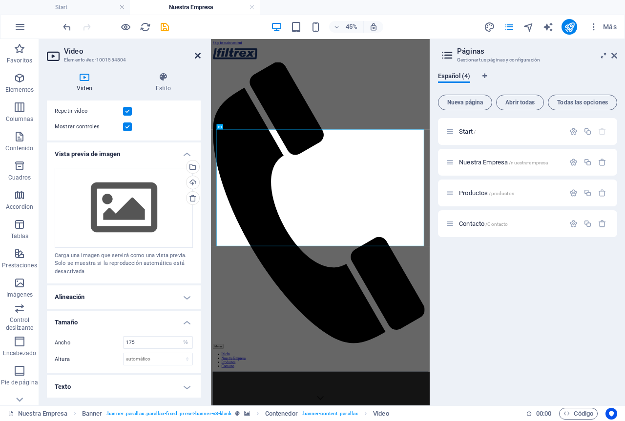
click at [196, 56] on icon at bounding box center [198, 56] width 6 height 8
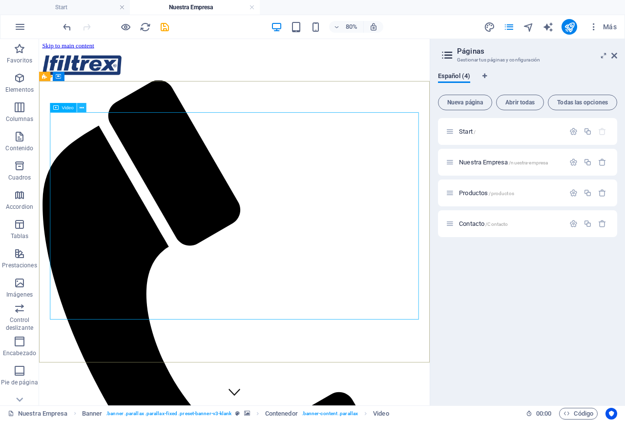
click at [80, 107] on icon at bounding box center [82, 108] width 4 height 8
select select "%"
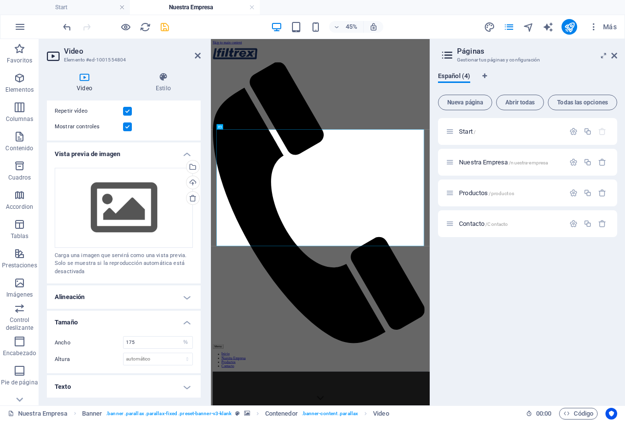
click at [165, 28] on icon "save" at bounding box center [164, 26] width 11 height 11
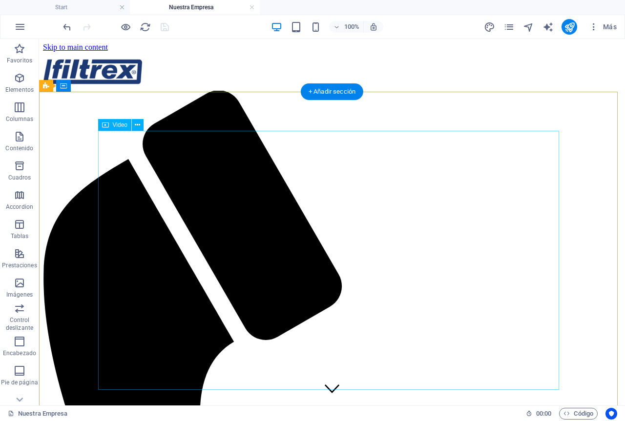
select select "%"
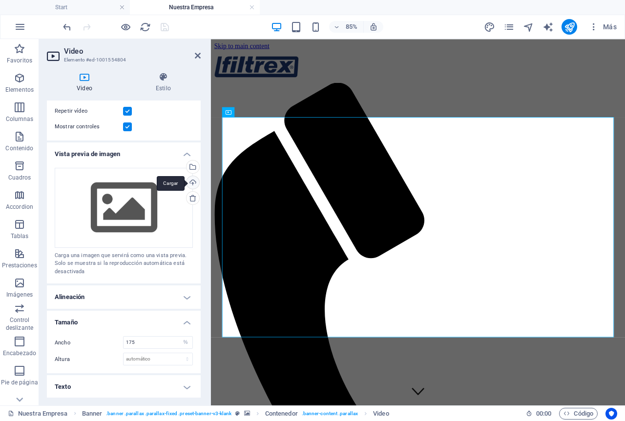
click at [191, 181] on div "Cargar" at bounding box center [192, 183] width 15 height 15
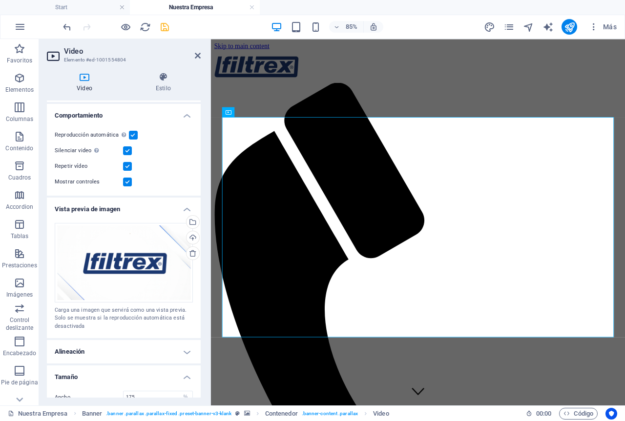
scroll to position [63, 0]
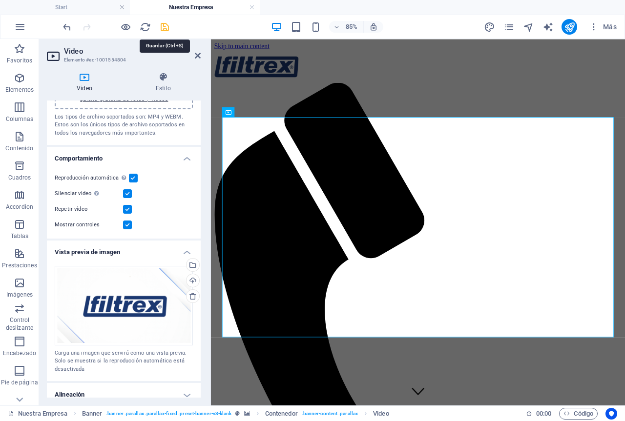
click at [165, 26] on icon "save" at bounding box center [164, 26] width 11 height 11
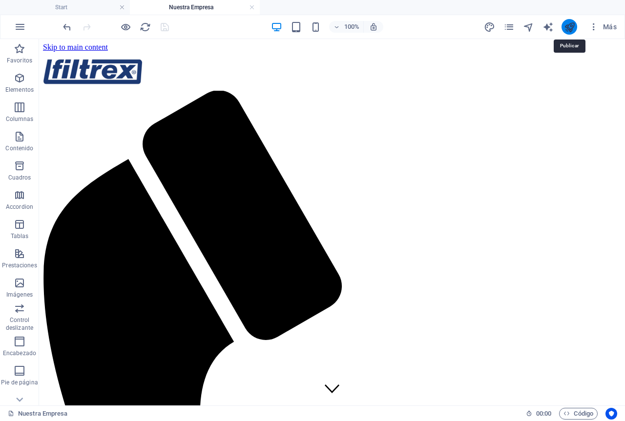
click at [572, 25] on icon "publish" at bounding box center [569, 26] width 11 height 11
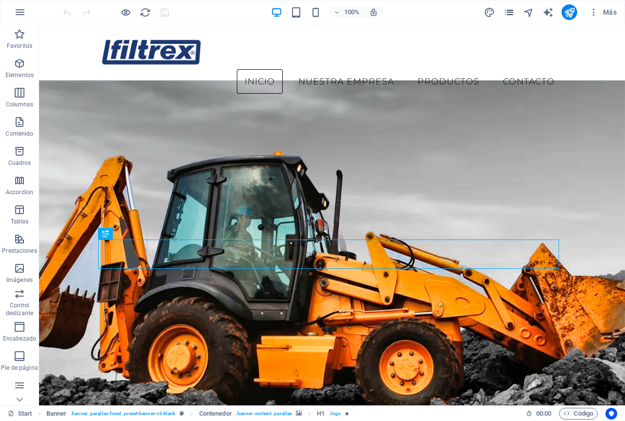
click at [503, 16] on icon "pages" at bounding box center [508, 12] width 11 height 11
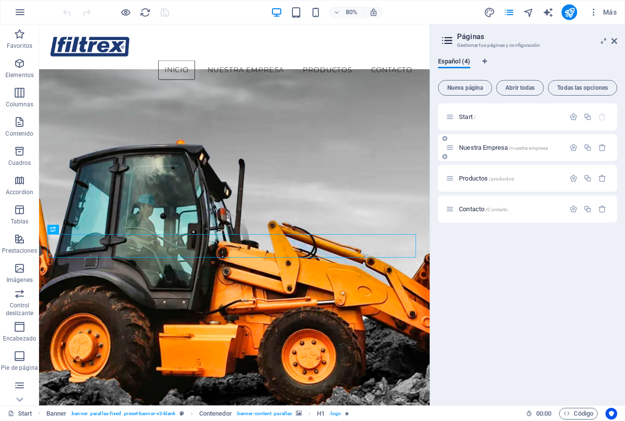
click at [488, 144] on div "Nuestra Empresa /nuestra-empresa" at bounding box center [505, 147] width 119 height 11
click at [482, 149] on span "Nuestra Empresa /nuestra-empresa" at bounding box center [503, 147] width 89 height 7
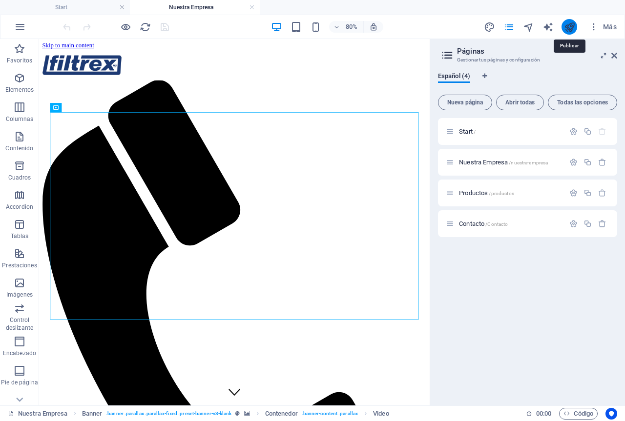
click at [569, 28] on icon "publish" at bounding box center [569, 26] width 11 height 11
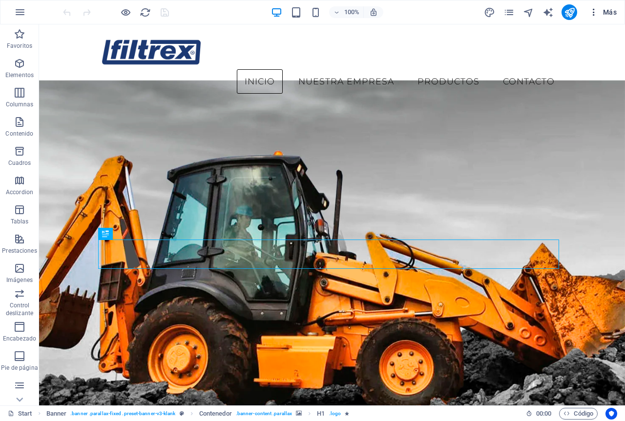
click at [608, 13] on span "Más" at bounding box center [603, 12] width 28 height 10
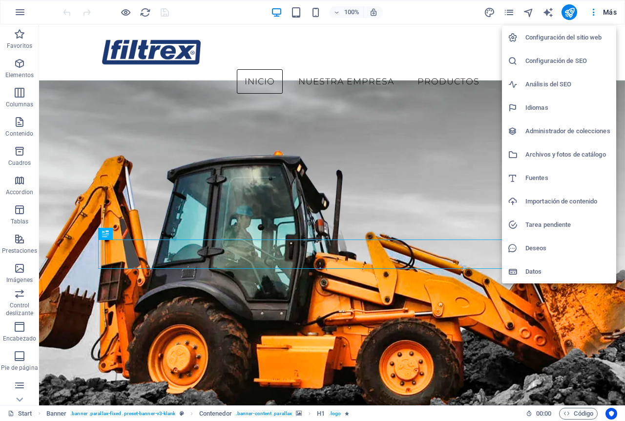
click at [607, 15] on div at bounding box center [312, 210] width 625 height 421
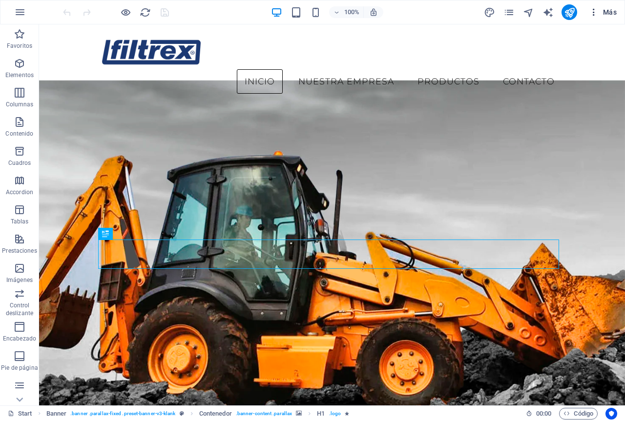
click at [599, 10] on span "Más" at bounding box center [603, 12] width 28 height 10
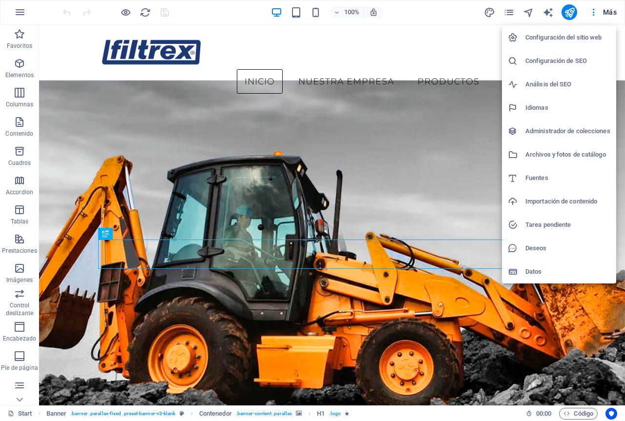
click at [597, 9] on div at bounding box center [312, 210] width 625 height 421
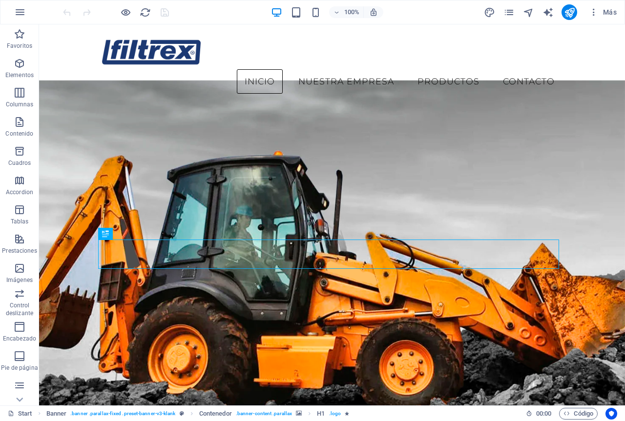
click at [596, 10] on icon "button" at bounding box center [594, 12] width 10 height 10
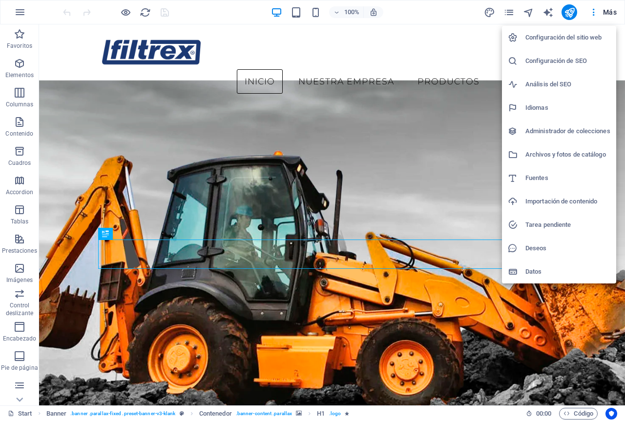
click at [591, 11] on div at bounding box center [312, 210] width 625 height 421
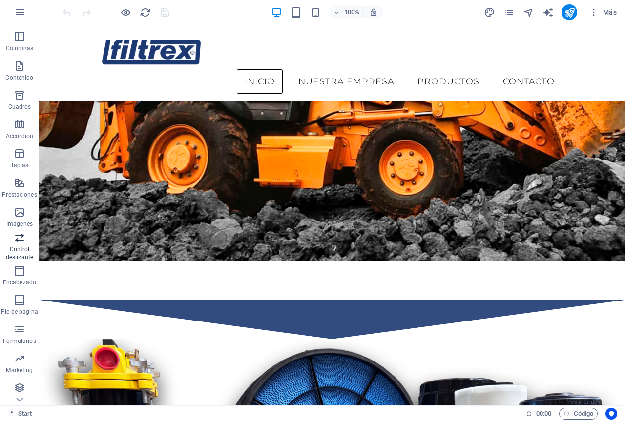
scroll to position [58, 0]
click at [14, 354] on span "Marketing" at bounding box center [19, 362] width 39 height 23
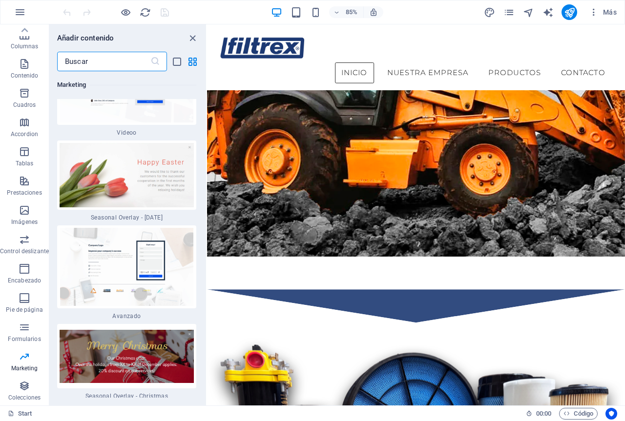
scroll to position [15529, 0]
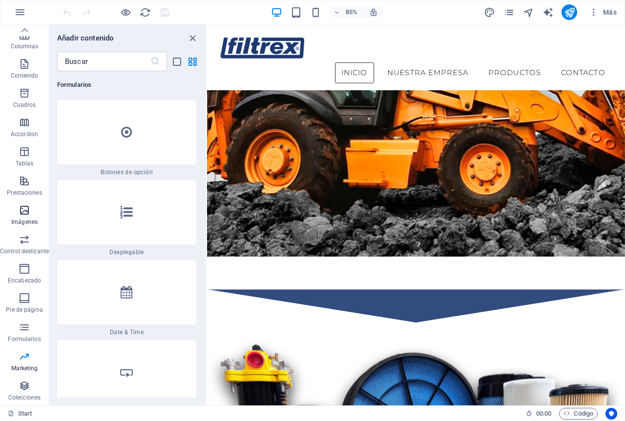
click at [22, 211] on icon "button" at bounding box center [25, 211] width 12 height 12
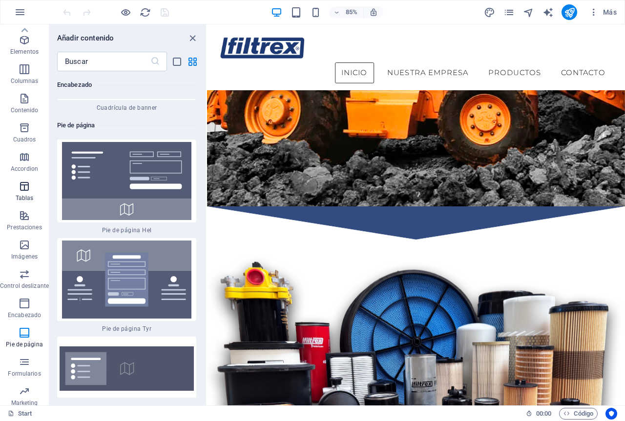
scroll to position [9, 0]
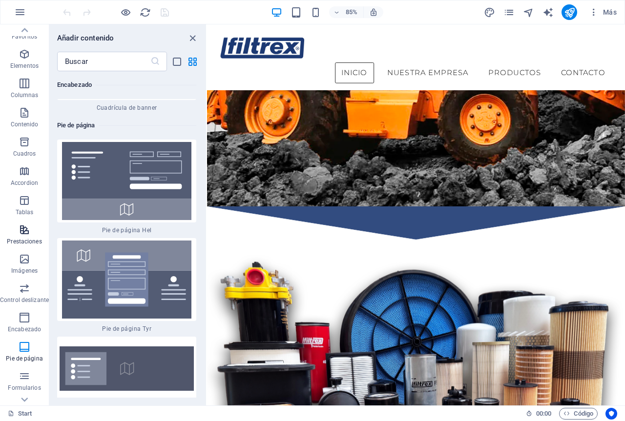
click at [29, 228] on icon "button" at bounding box center [25, 230] width 12 height 12
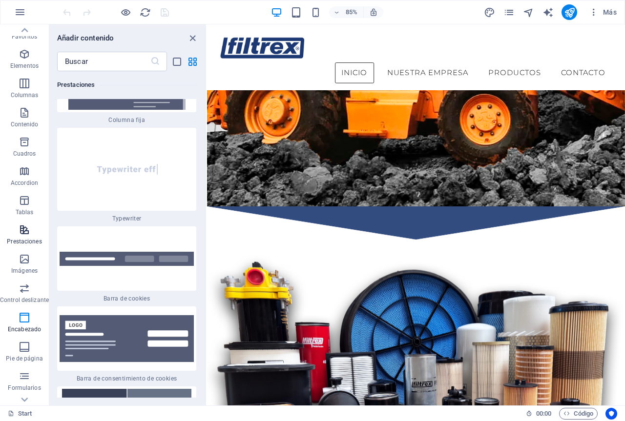
scroll to position [7366, 0]
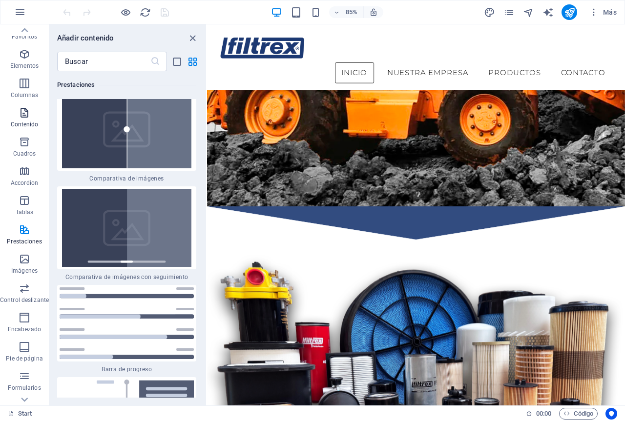
click at [18, 123] on p "Contenido" at bounding box center [25, 125] width 28 height 8
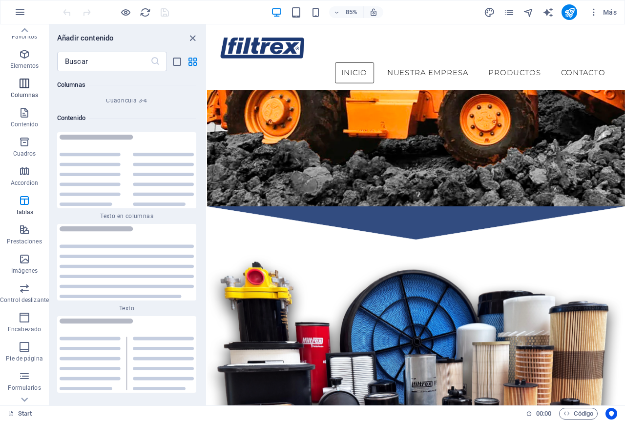
click at [16, 93] on p "Columnas" at bounding box center [25, 95] width 28 height 8
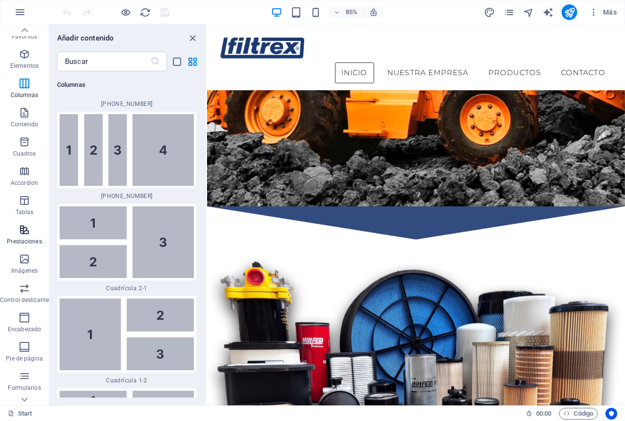
scroll to position [0, 0]
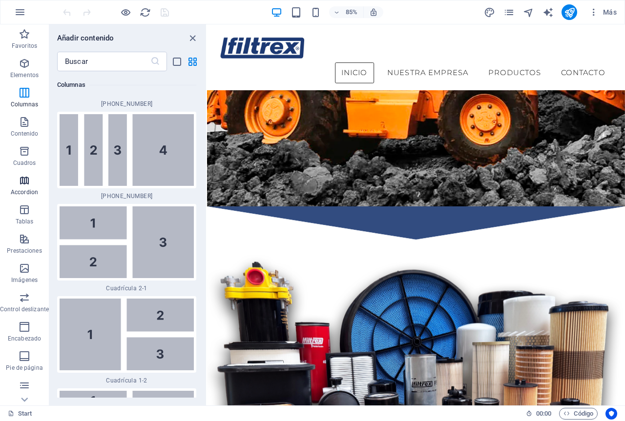
click at [21, 198] on span "Accordion" at bounding box center [24, 186] width 49 height 23
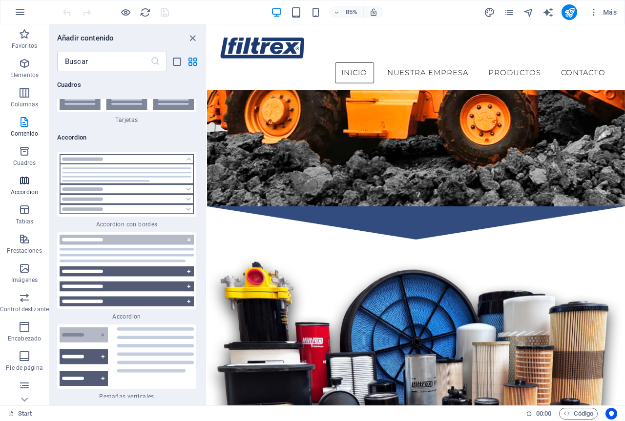
scroll to position [6016, 0]
click at [22, 72] on p "Elementos" at bounding box center [24, 75] width 28 height 8
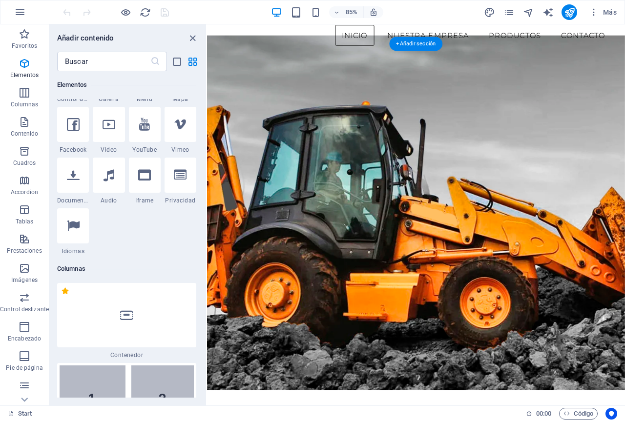
scroll to position [0, 0]
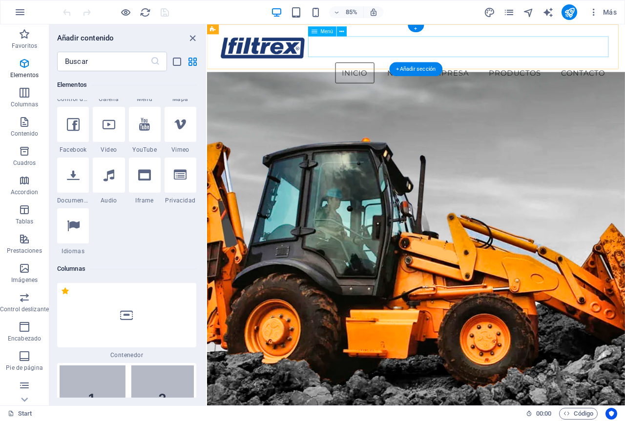
click at [472, 69] on nav "Inicio Nuestra Empresa Productos Contacto" at bounding box center [453, 81] width 461 height 24
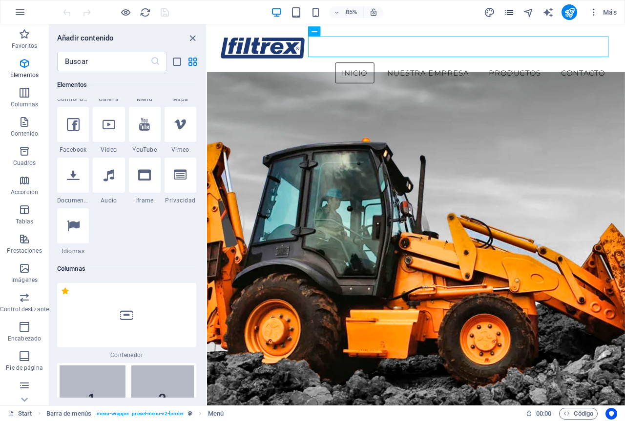
click at [509, 12] on icon "pages" at bounding box center [508, 12] width 11 height 11
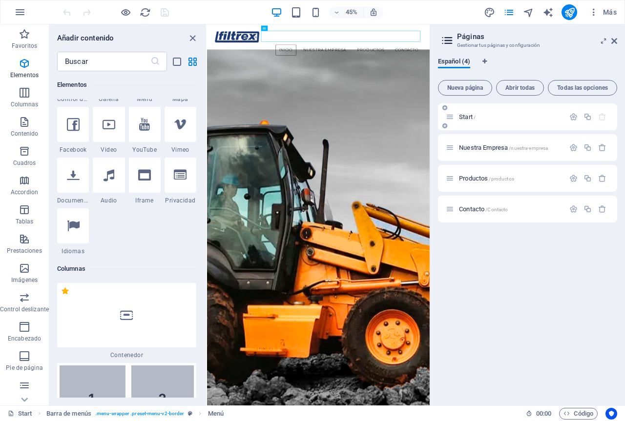
click at [484, 108] on div "Start /" at bounding box center [527, 117] width 179 height 27
click at [489, 178] on span "Productos /productos" at bounding box center [486, 178] width 55 height 7
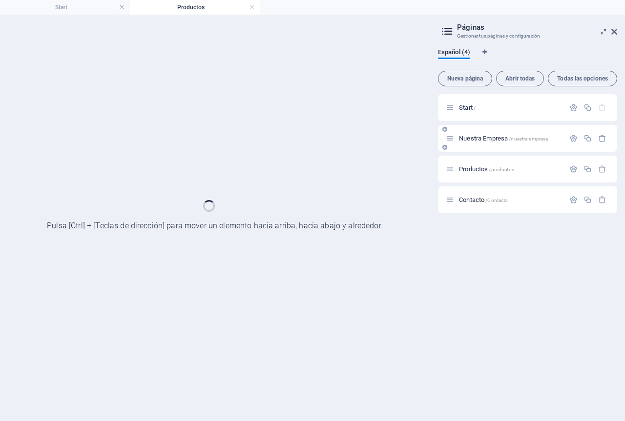
click at [490, 133] on div "Start / Nuestra Empresa /nuestra-empresa Productos /productos Contacto /Contacto" at bounding box center [527, 153] width 179 height 119
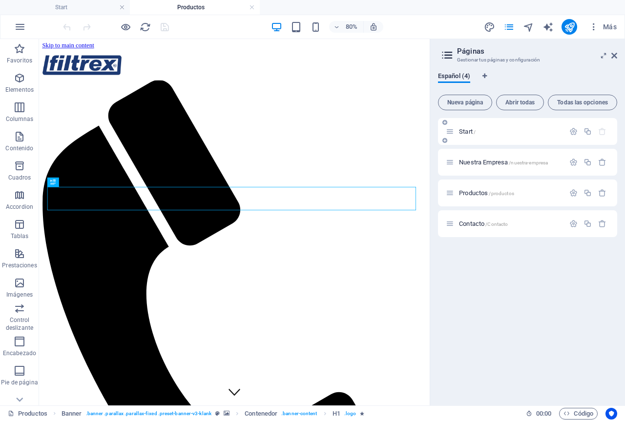
click at [490, 135] on div "Start /" at bounding box center [505, 131] width 119 height 11
click at [494, 163] on span "Nuestra Empresa /nuestra-empresa" at bounding box center [503, 162] width 89 height 7
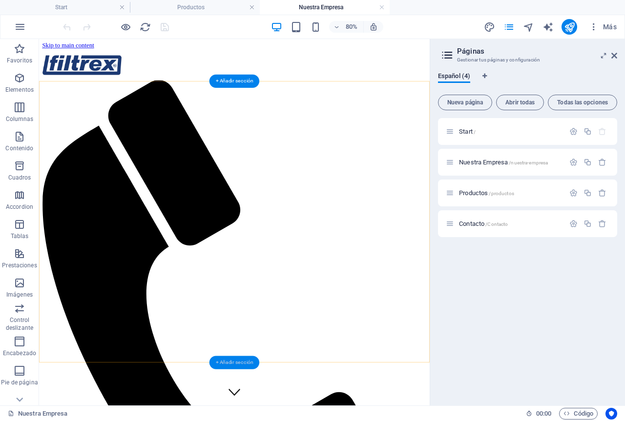
click at [243, 359] on div "+ Añadir sección" at bounding box center [234, 362] width 50 height 13
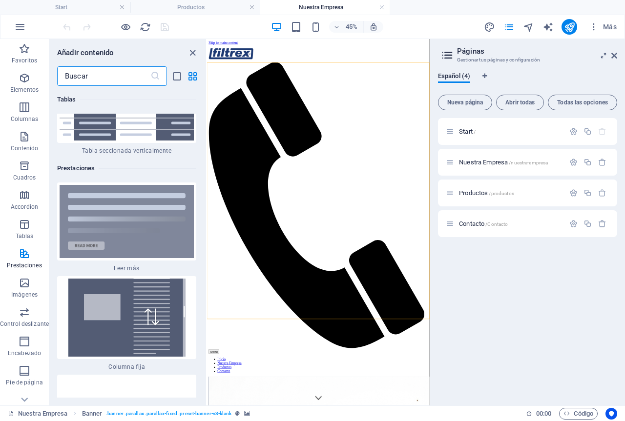
scroll to position [7429, 0]
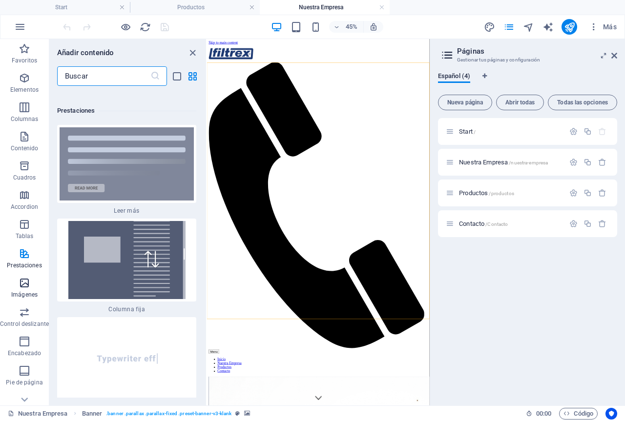
click at [26, 284] on icon "button" at bounding box center [25, 283] width 12 height 12
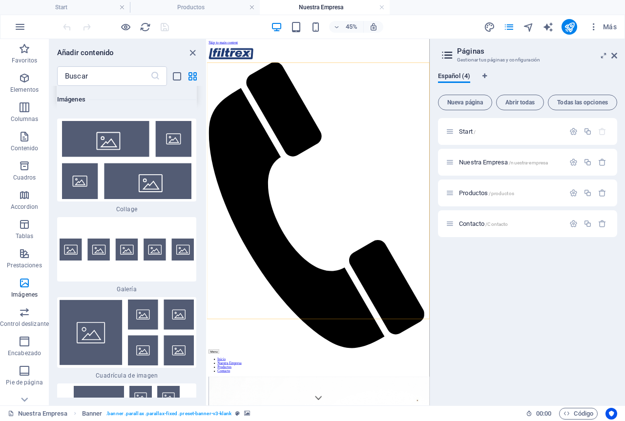
scroll to position [10040, 0]
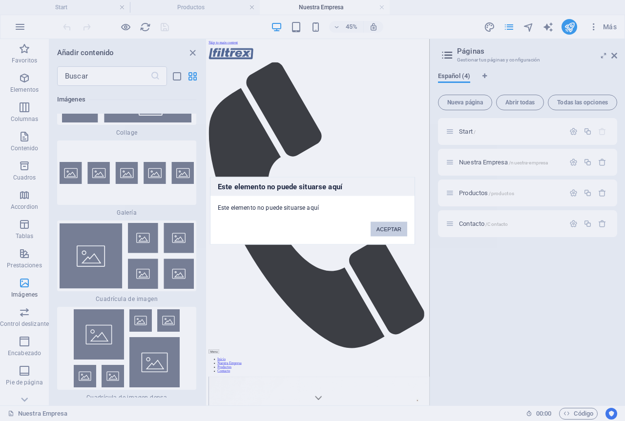
click at [394, 227] on button "ACEPTAR" at bounding box center [389, 229] width 37 height 15
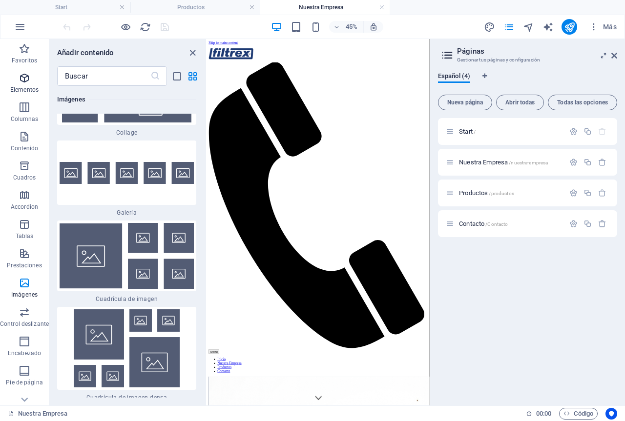
click at [27, 83] on icon "button" at bounding box center [25, 78] width 12 height 12
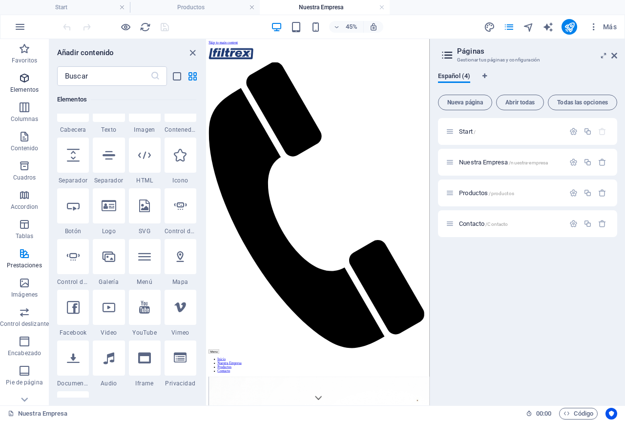
scroll to position [184, 0]
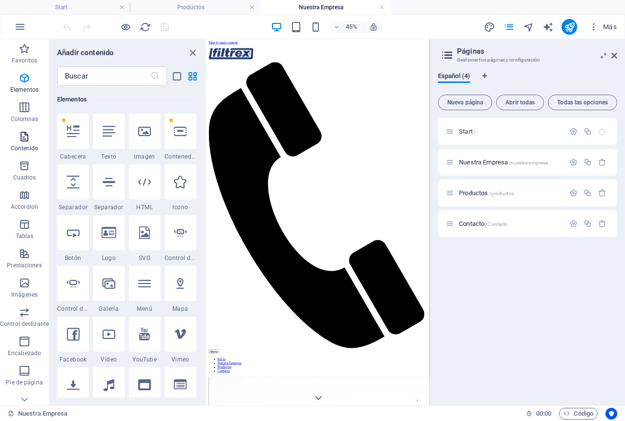
click at [33, 145] on p "Contenido" at bounding box center [25, 149] width 28 height 8
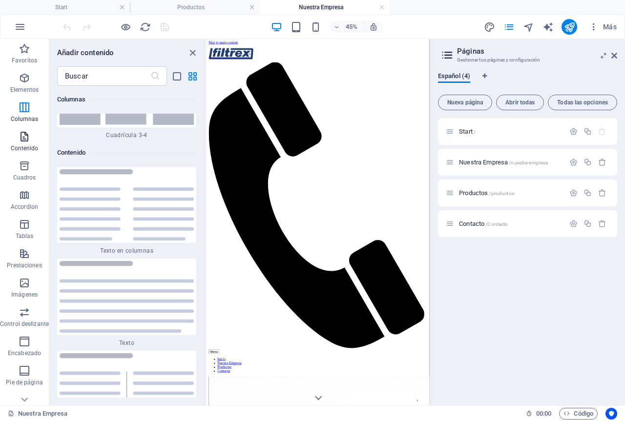
scroll to position [3279, 0]
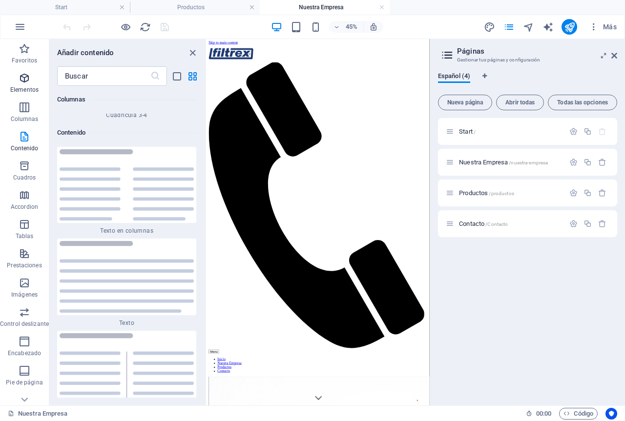
click at [26, 90] on p "Elementos" at bounding box center [24, 90] width 28 height 8
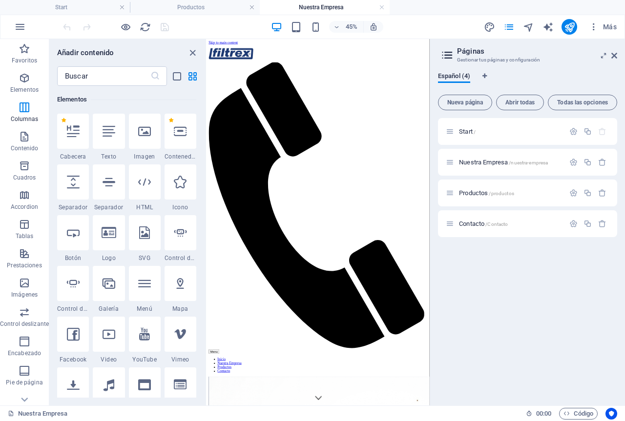
scroll to position [0, 0]
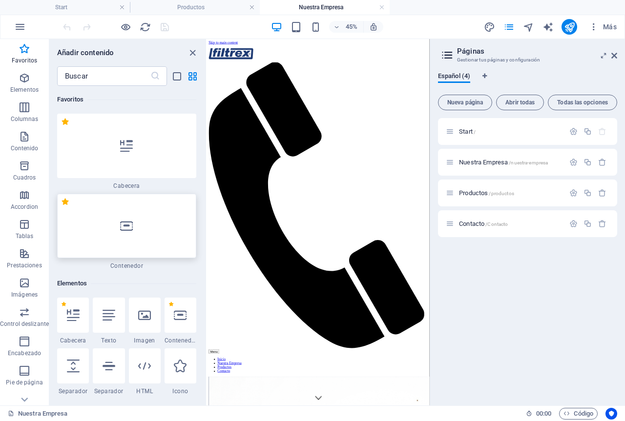
click at [118, 224] on div at bounding box center [126, 226] width 139 height 64
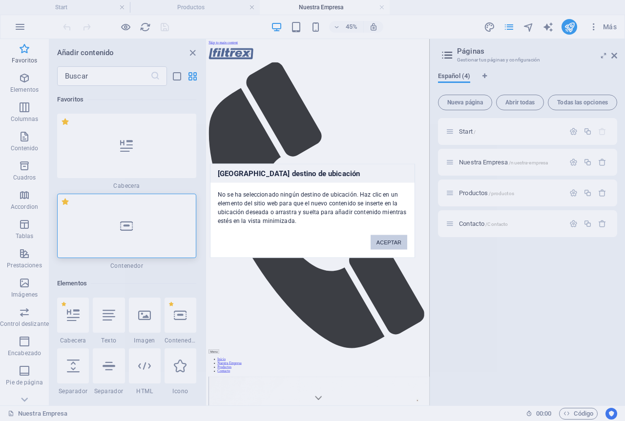
click at [391, 235] on button "ACEPTAR" at bounding box center [389, 242] width 37 height 15
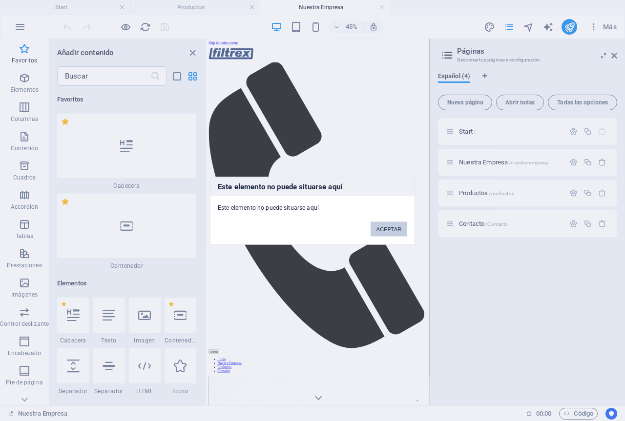
click at [387, 225] on button "ACEPTAR" at bounding box center [389, 229] width 37 height 15
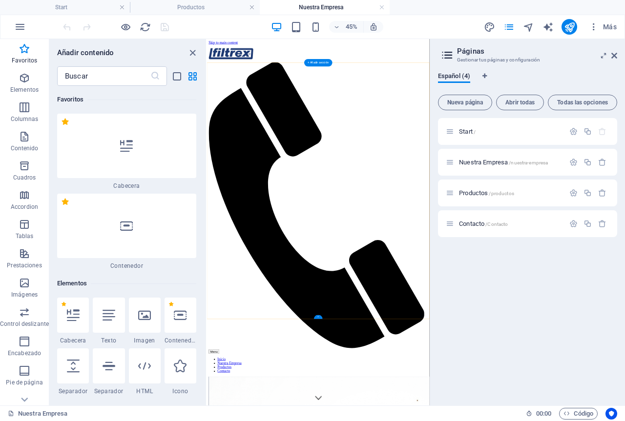
click at [319, 317] on div "+" at bounding box center [318, 317] width 9 height 4
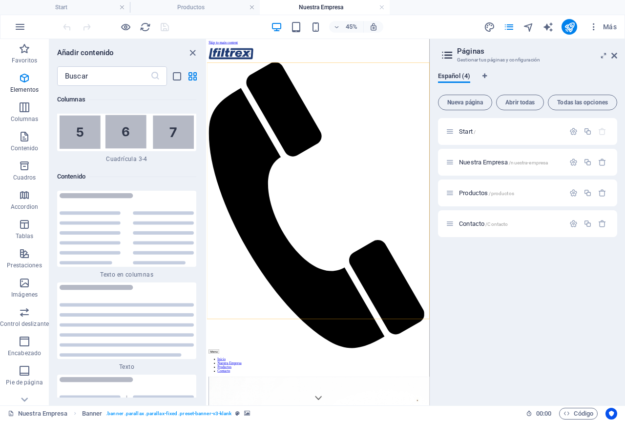
scroll to position [3279, 0]
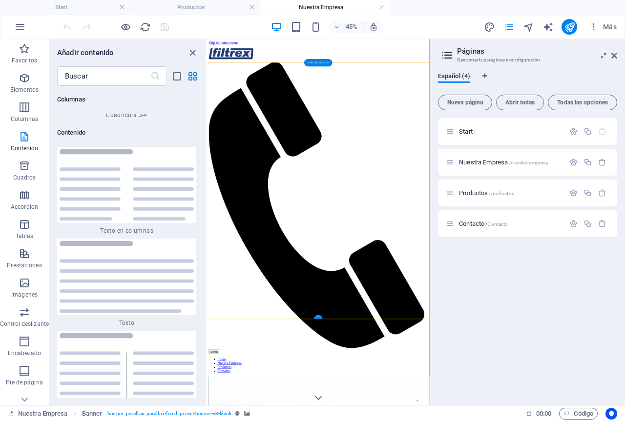
click at [313, 62] on div "+ Añadir sección" at bounding box center [318, 62] width 28 height 7
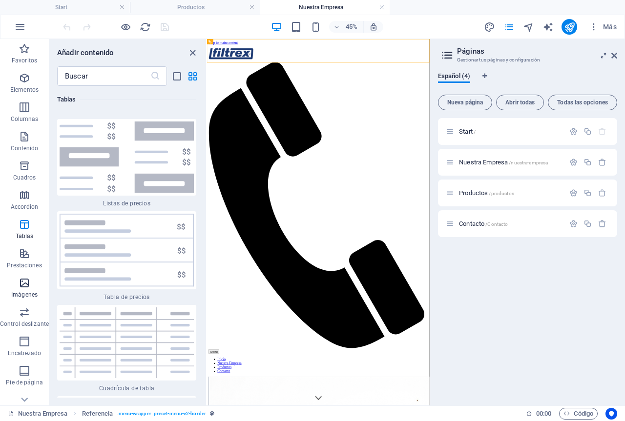
click at [27, 285] on icon "button" at bounding box center [25, 283] width 12 height 12
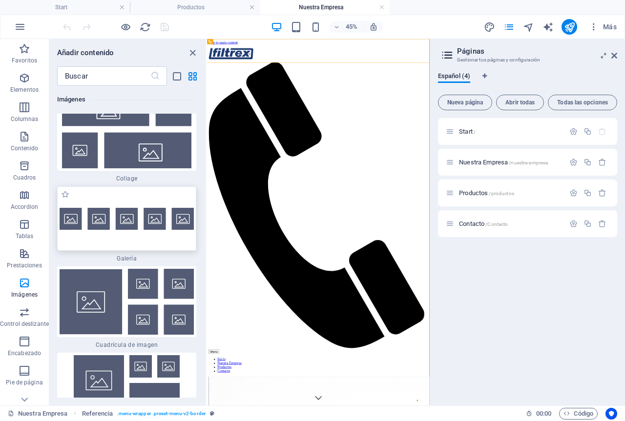
scroll to position [10089, 0]
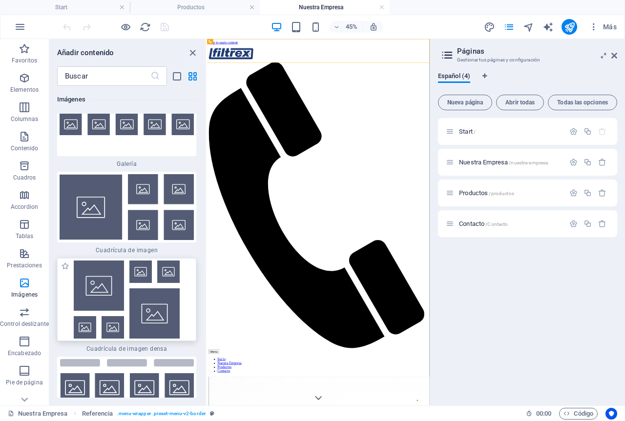
click at [128, 261] on img at bounding box center [127, 300] width 134 height 78
click at [207, 194] on div "Arrastra aquí para reemplazar el contenido existente. Si quieres crear un eleme…" at bounding box center [318, 222] width 223 height 367
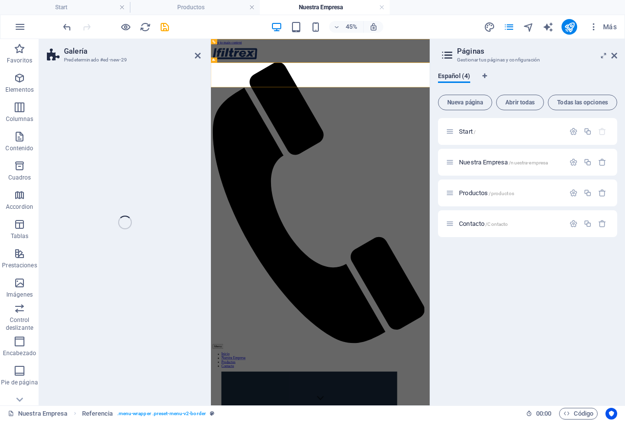
click at [128, 194] on div "Galería Predeterminado #ed-new-29 Arrastra aquí para reemplazar el contenido ex…" at bounding box center [234, 222] width 391 height 367
select select "rem"
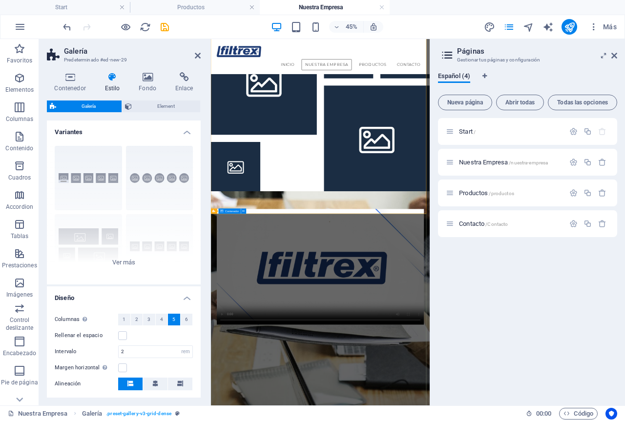
scroll to position [0, 0]
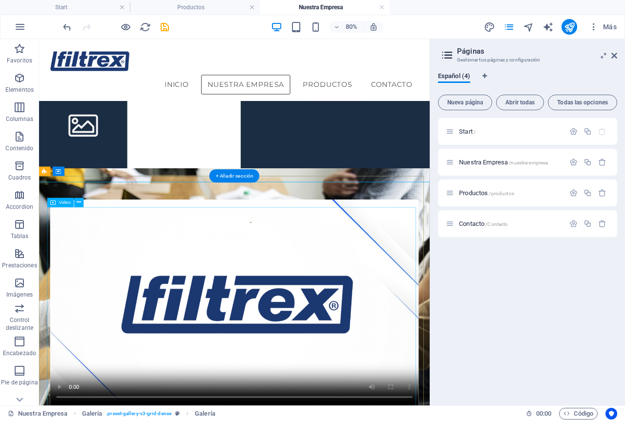
drag, startPoint x: 264, startPoint y: 100, endPoint x: 336, endPoint y: 407, distance: 315.0
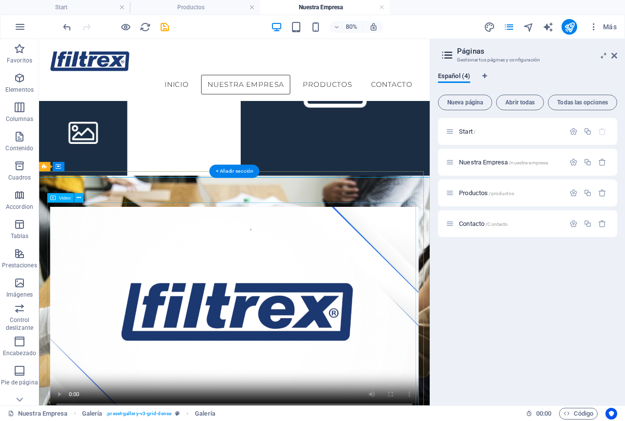
scroll to position [303, 0]
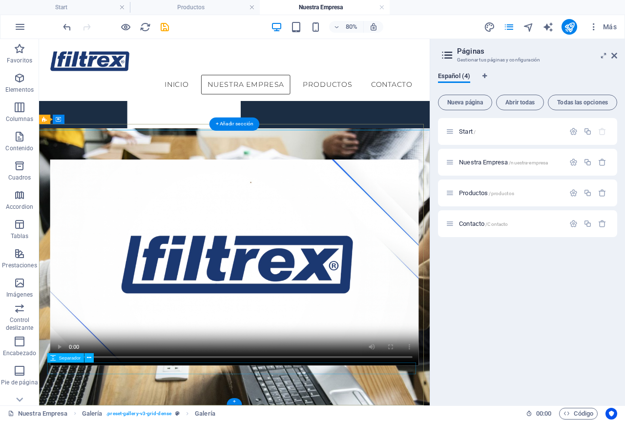
drag, startPoint x: 88, startPoint y: 117, endPoint x: 203, endPoint y: 446, distance: 347.9
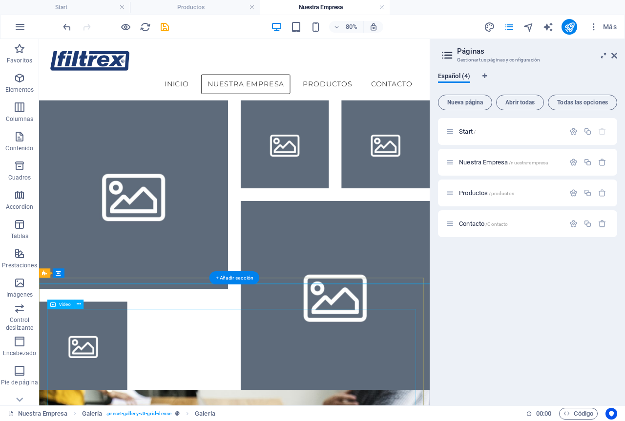
scroll to position [0, 0]
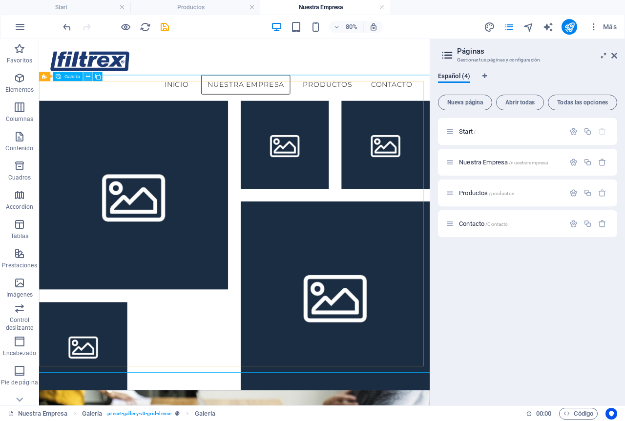
click at [89, 78] on icon at bounding box center [88, 76] width 4 height 8
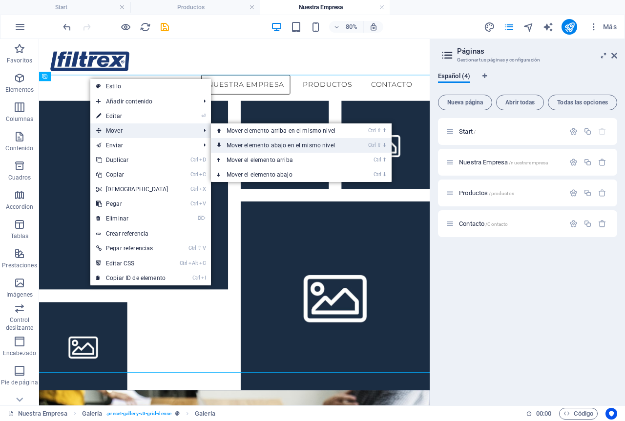
click at [251, 144] on link "Ctrl ⇧ ⬇ Mover elemento abajo en el mismo nivel" at bounding box center [283, 145] width 144 height 15
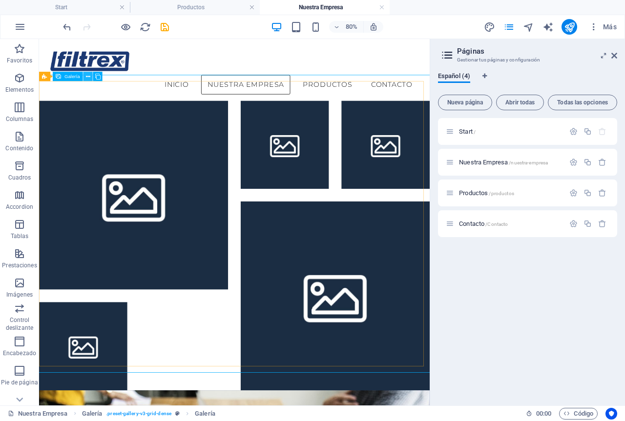
click at [86, 77] on icon at bounding box center [88, 76] width 4 height 8
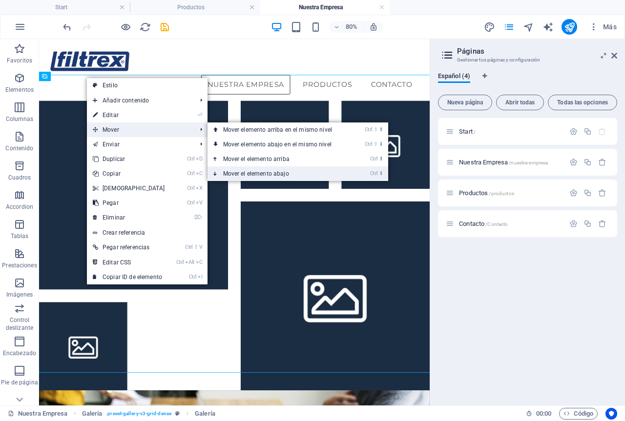
click at [270, 172] on link "Ctrl ⬇ Mover el elemento abajo" at bounding box center [280, 173] width 144 height 15
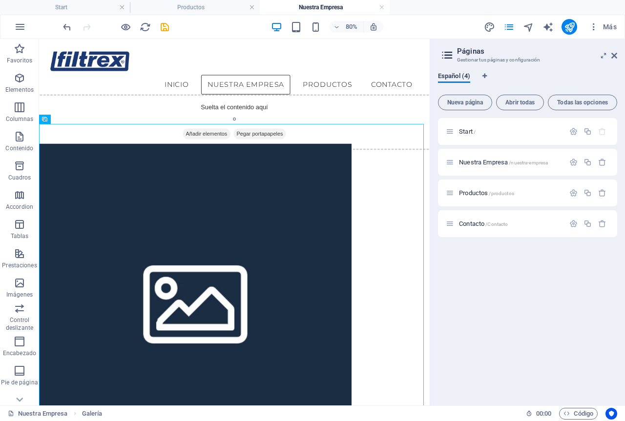
drag, startPoint x: 521, startPoint y: 422, endPoint x: 464, endPoint y: 72, distance: 354.7
click at [65, 26] on icon "undo" at bounding box center [67, 26] width 11 height 11
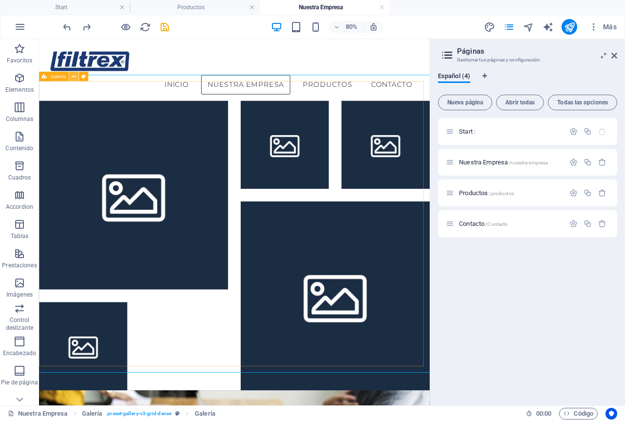
click at [73, 78] on icon at bounding box center [74, 76] width 4 height 8
click at [91, 77] on button at bounding box center [87, 76] width 9 height 9
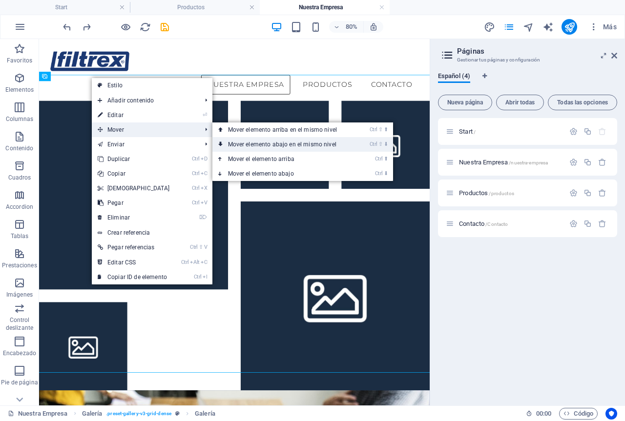
drag, startPoint x: 261, startPoint y: 146, endPoint x: 277, endPoint y: 132, distance: 21.1
click at [261, 146] on link "Ctrl ⇧ ⬇ Mover elemento abajo en el mismo nivel" at bounding box center [284, 144] width 144 height 15
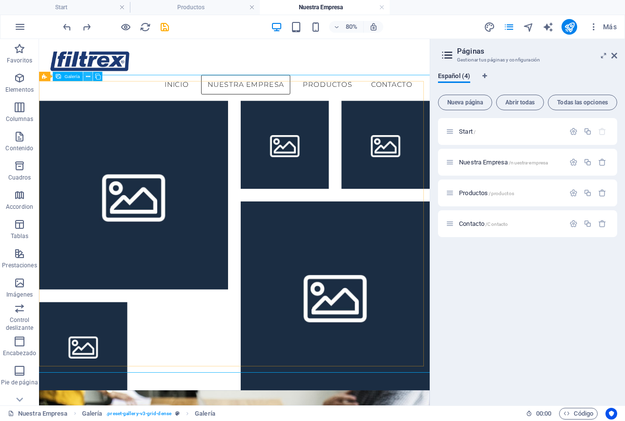
click at [90, 77] on button at bounding box center [87, 76] width 9 height 9
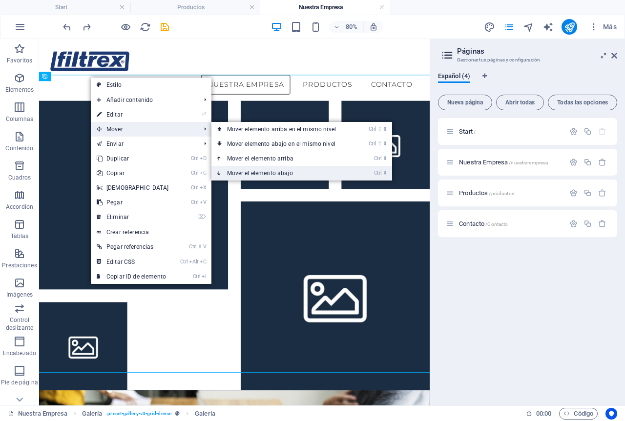
click at [261, 168] on link "Ctrl ⬇ Mover el elemento abajo" at bounding box center [283, 173] width 144 height 15
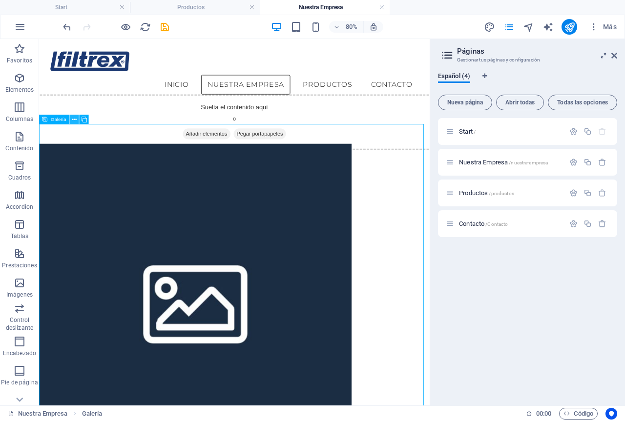
click at [72, 121] on icon at bounding box center [74, 119] width 4 height 8
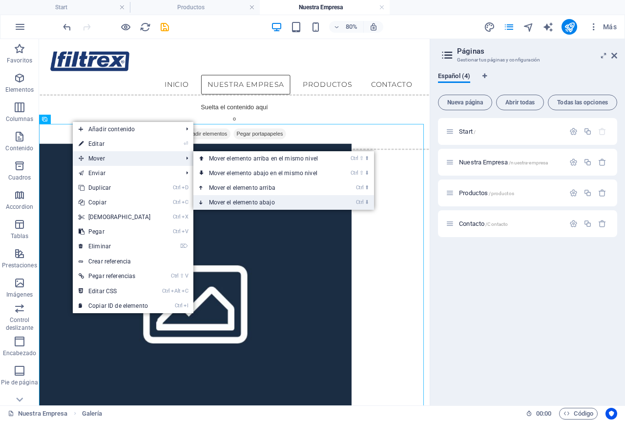
click at [233, 198] on link "Ctrl ⬇ Mover el elemento abajo" at bounding box center [265, 202] width 144 height 15
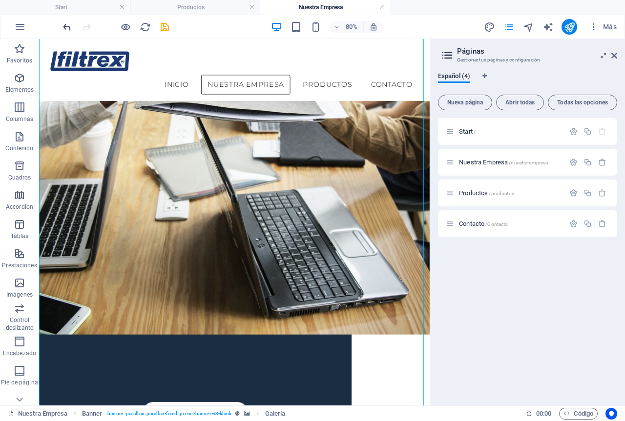
click at [68, 28] on icon "undo" at bounding box center [67, 26] width 11 height 11
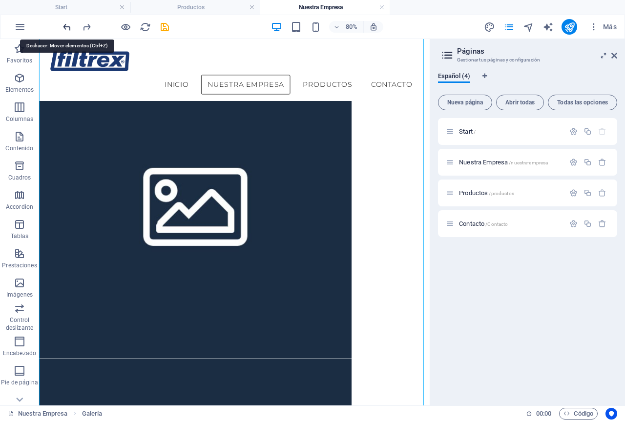
drag, startPoint x: 62, startPoint y: 25, endPoint x: 44, endPoint y: 24, distance: 17.1
click at [62, 25] on icon "undo" at bounding box center [67, 26] width 11 height 11
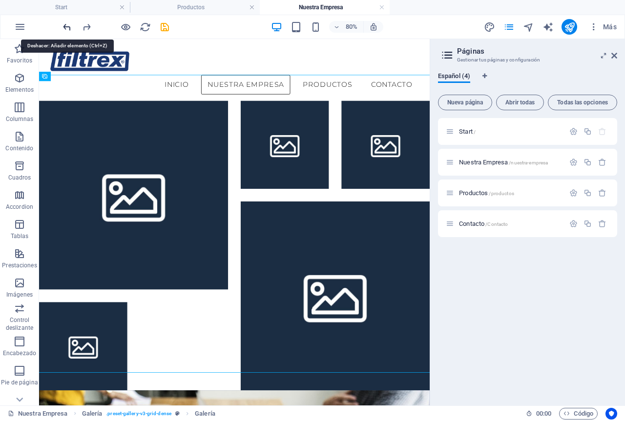
click at [63, 25] on icon "undo" at bounding box center [67, 26] width 11 height 11
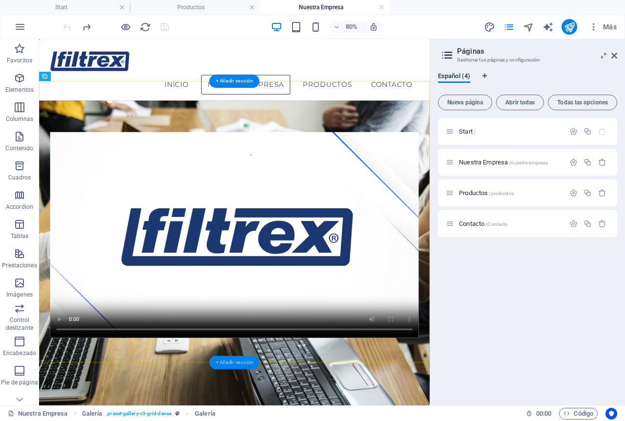
click at [246, 360] on div "+ Añadir sección" at bounding box center [234, 362] width 50 height 13
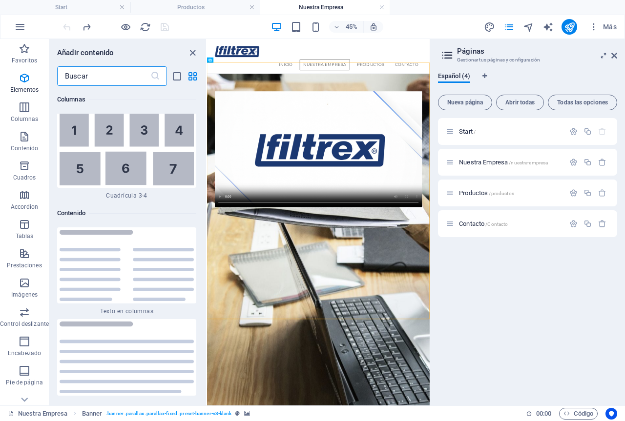
scroll to position [3279, 0]
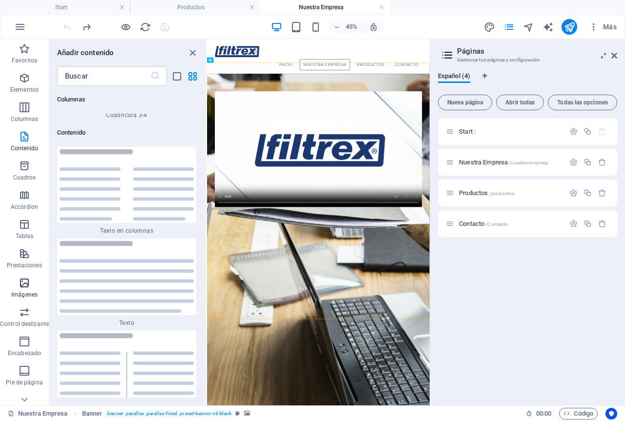
click at [23, 290] on span "Imágenes" at bounding box center [24, 288] width 49 height 23
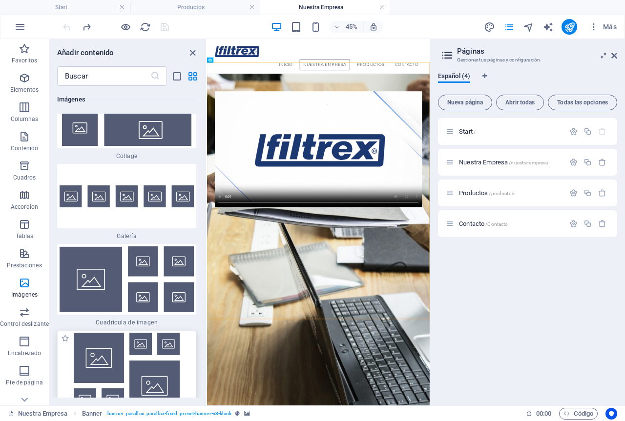
scroll to position [9991, 0]
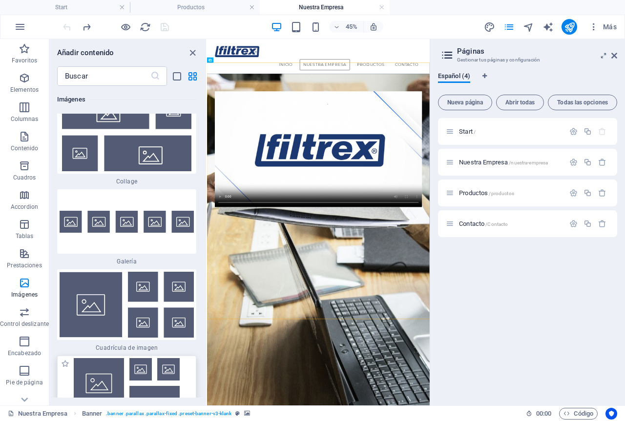
click at [130, 358] on img at bounding box center [127, 397] width 134 height 78
click at [207, 290] on div "Arrastra aquí para reemplazar el contenido existente. Si quieres crear un eleme…" at bounding box center [318, 222] width 223 height 367
click at [207, 285] on div "Arrastra aquí para reemplazar el contenido existente. Si quieres crear un eleme…" at bounding box center [318, 222] width 223 height 367
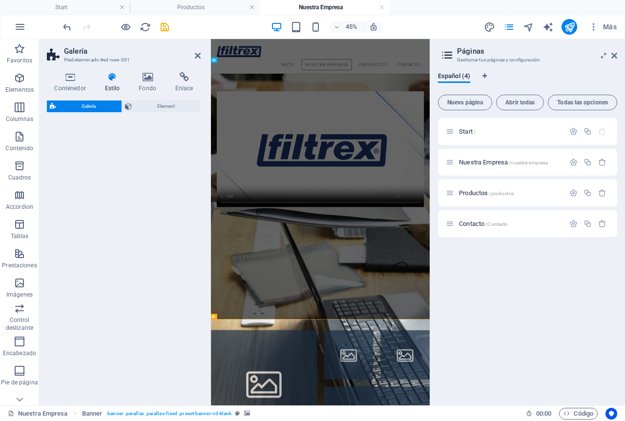
select select "rem"
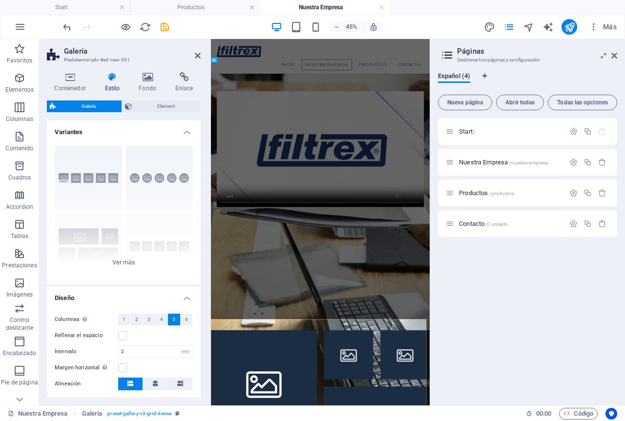
click at [206, 287] on div "Contenedor Estilo Fondo Enlace Tamaño Altura Predeterminado px rem % vh vw Alto…" at bounding box center [123, 234] width 169 height 341
click at [325, 421] on div at bounding box center [454, 291] width 486 height 351
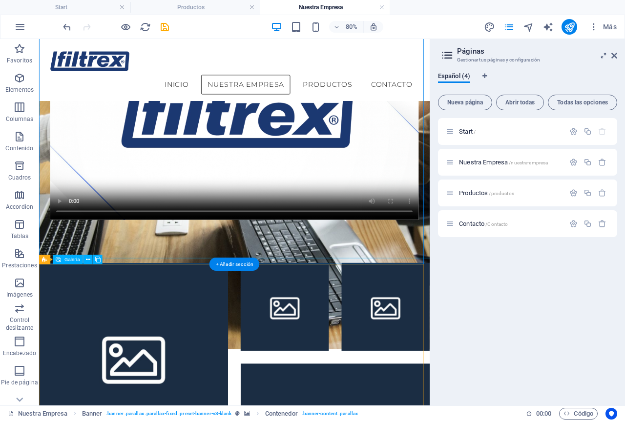
scroll to position [195, 0]
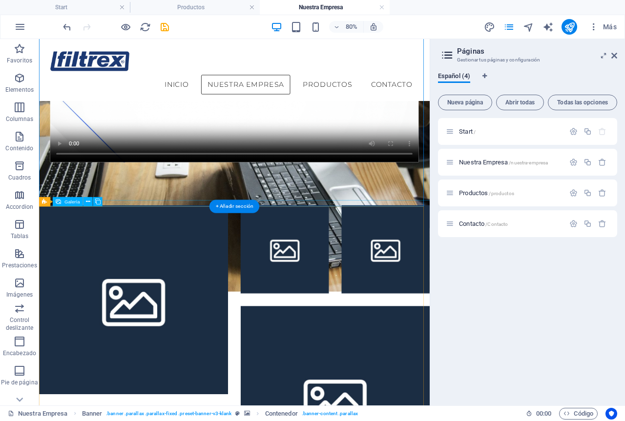
click at [282, 308] on div at bounding box center [283, 428] width 504 height 378
select select "4"
select select "px"
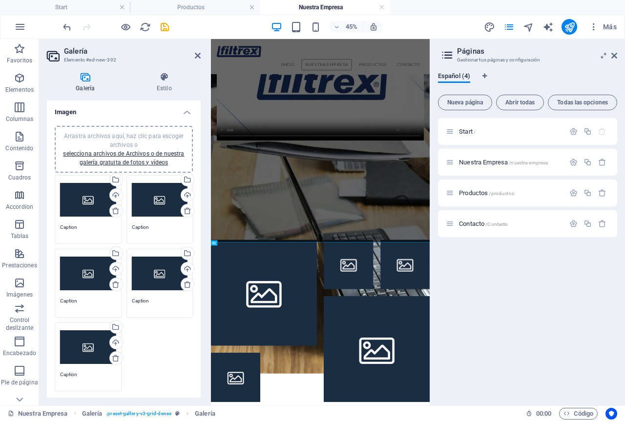
scroll to position [111, 0]
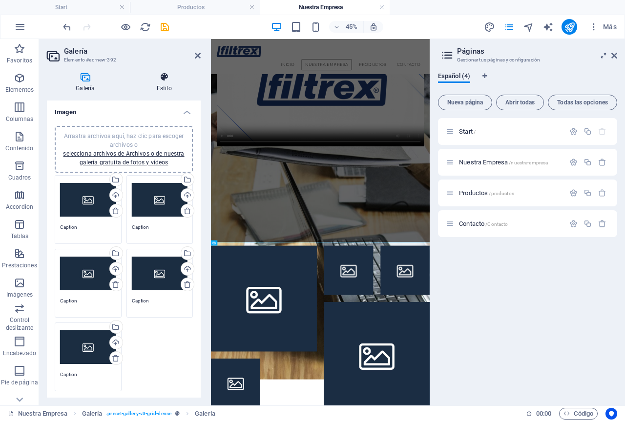
click at [175, 83] on h4 "Estilo" at bounding box center [164, 82] width 73 height 21
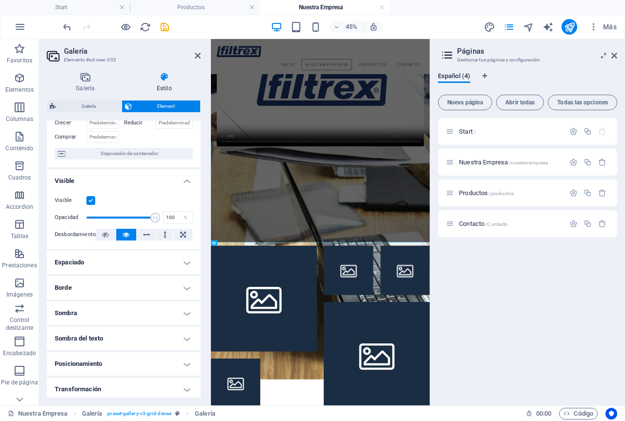
scroll to position [0, 0]
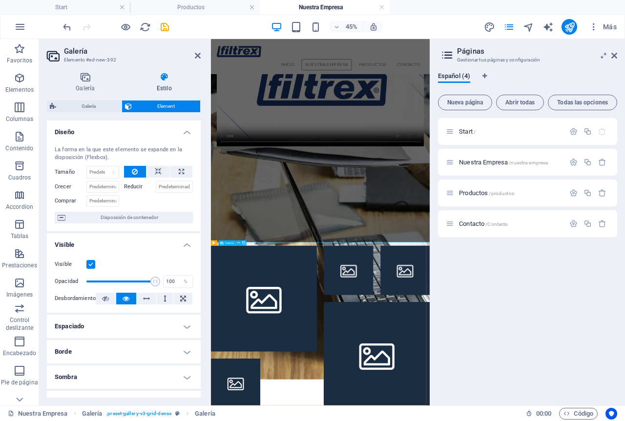
click at [192, 60] on header "Galería Elemento #ed-new-392" at bounding box center [124, 51] width 154 height 25
click at [195, 56] on icon at bounding box center [198, 56] width 6 height 8
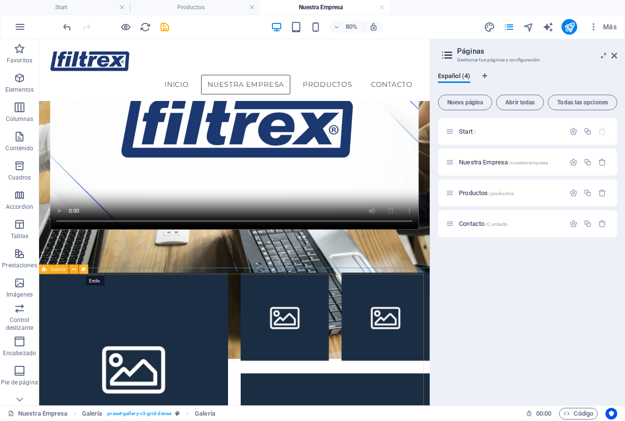
click at [85, 267] on icon at bounding box center [84, 270] width 4 height 8
select select "rem"
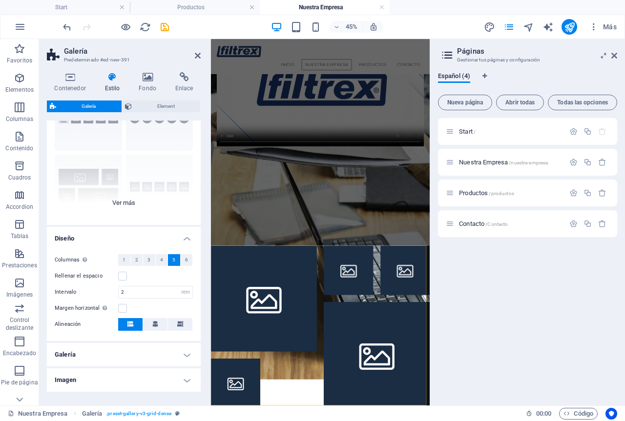
scroll to position [93, 0]
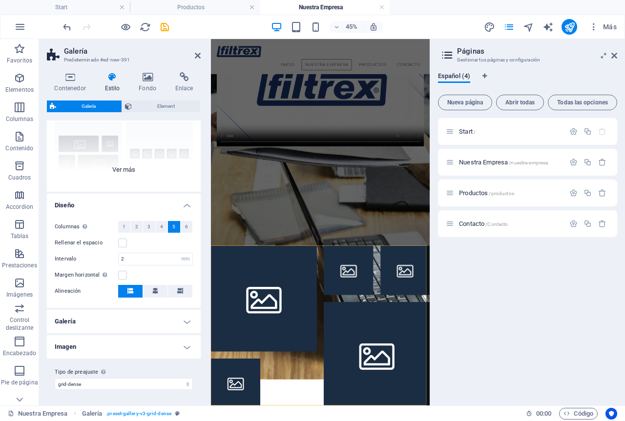
click at [139, 170] on div "Leyendas Círculo Collage Predeterminado Cuadrícula Cuadrícula despla..." at bounding box center [124, 118] width 154 height 146
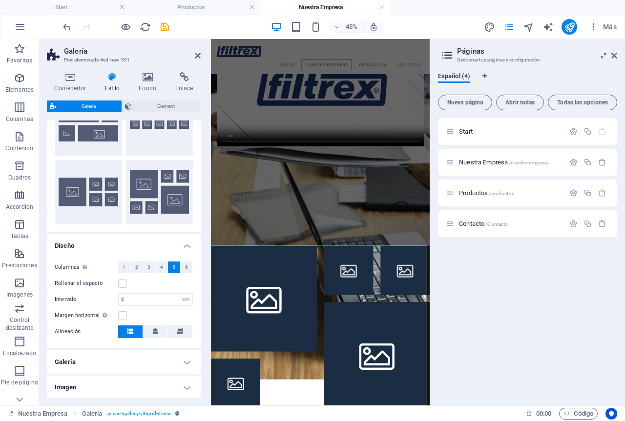
scroll to position [65, 0]
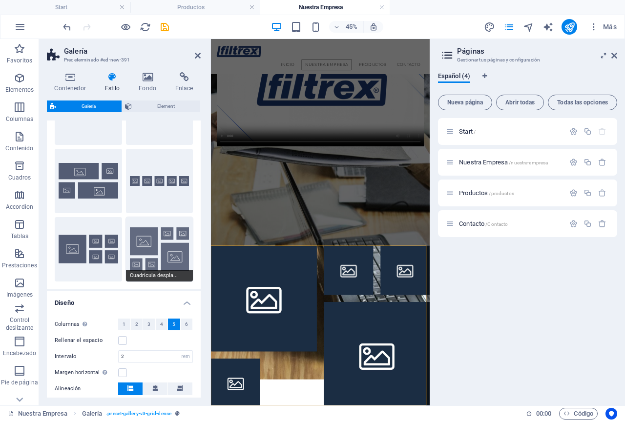
click at [165, 250] on button "Cuadrícula despla..." at bounding box center [159, 249] width 67 height 64
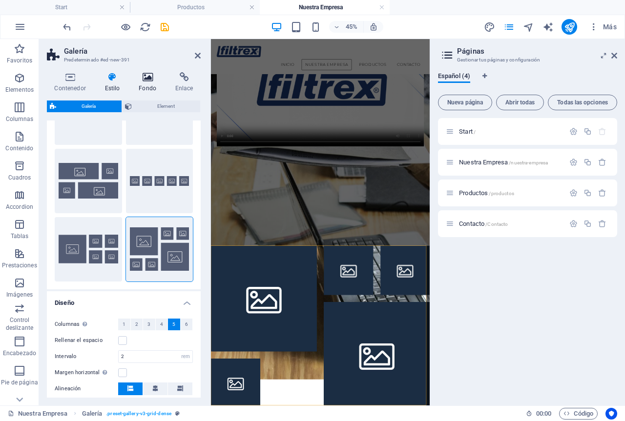
click at [143, 75] on icon at bounding box center [147, 77] width 33 height 10
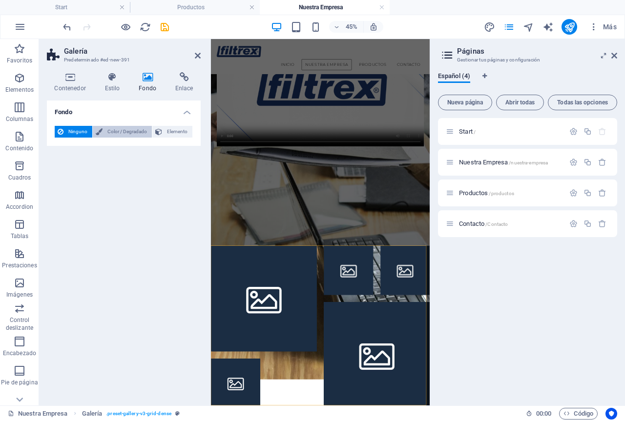
click at [113, 132] on span "Color / Degradado" at bounding box center [126, 132] width 43 height 12
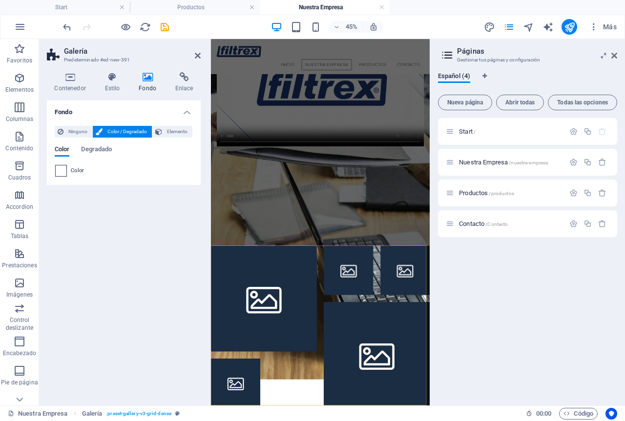
click at [62, 170] on span at bounding box center [61, 171] width 11 height 11
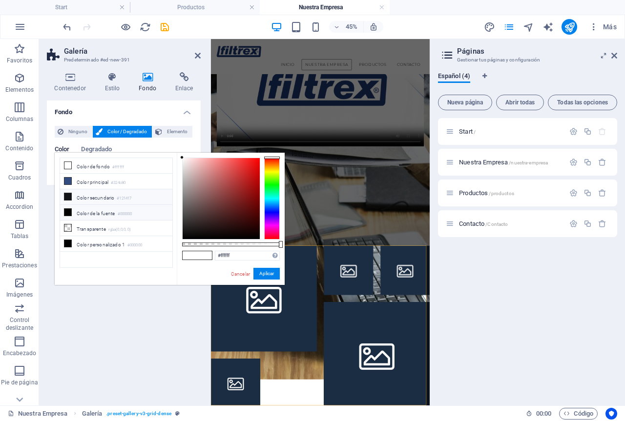
click at [83, 195] on li "Color secundario #121417" at bounding box center [116, 197] width 112 height 16
type input "#121417"
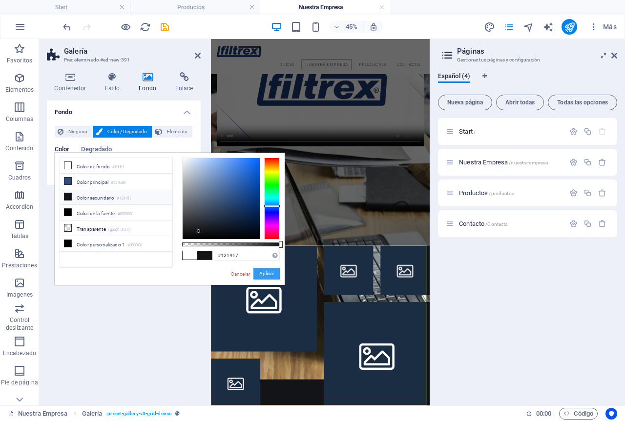
click at [270, 277] on button "Aplicar" at bounding box center [266, 274] width 26 height 12
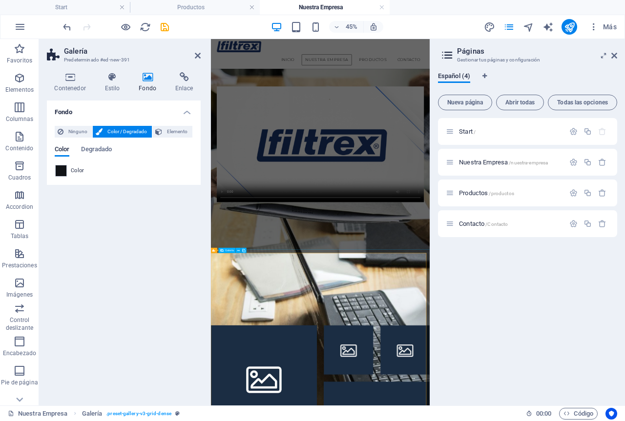
scroll to position [0, 0]
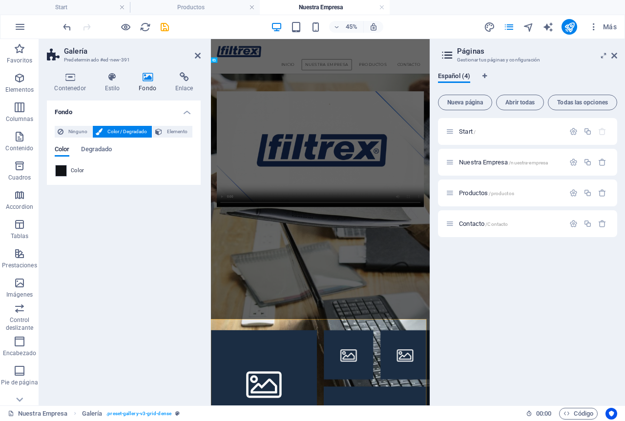
click at [171, 287] on div "Fondo Ninguno Color / Degradado Elemento Estirar fondo a ancho completo Superpo…" at bounding box center [124, 249] width 154 height 297
click at [169, 254] on div "Fondo Ninguno Color / Degradado Elemento Estirar fondo a ancho completo Superpo…" at bounding box center [124, 249] width 154 height 297
click at [169, 253] on div "Fondo Ninguno Color / Degradado Elemento Estirar fondo a ancho completo Superpo…" at bounding box center [124, 249] width 154 height 297
click at [164, 27] on icon "save" at bounding box center [164, 26] width 11 height 11
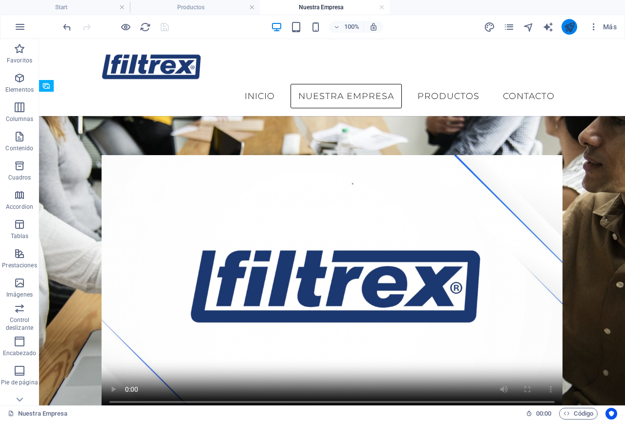
click at [573, 24] on icon "publish" at bounding box center [569, 26] width 11 height 11
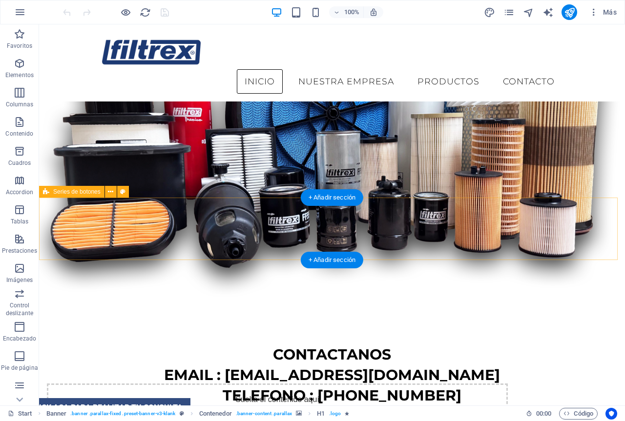
scroll to position [689, 0]
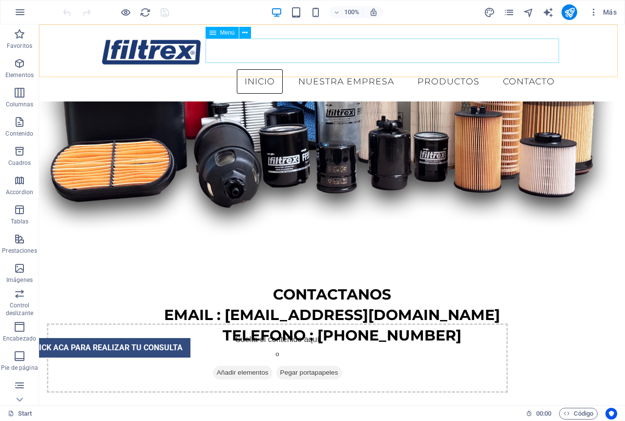
click at [326, 69] on nav "Inicio Nuestra Empresa Productos Contacto" at bounding box center [332, 81] width 461 height 24
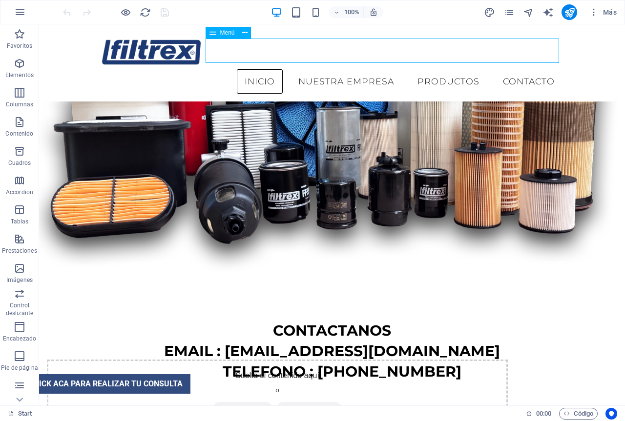
select select
select select "1"
select select
select select "2"
select select
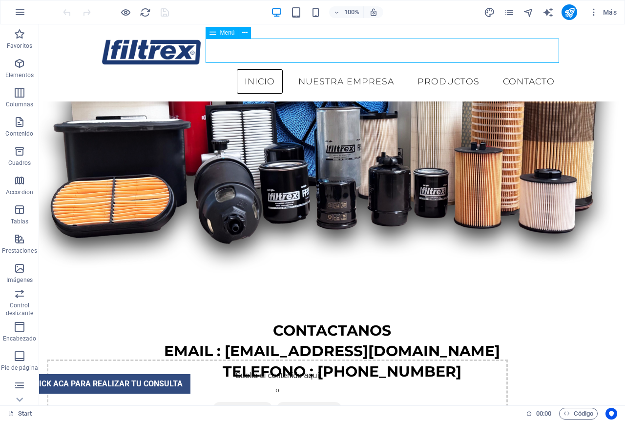
select select "3"
select select
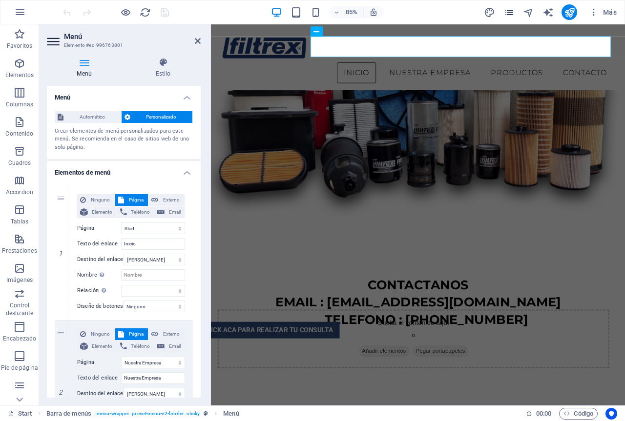
click at [512, 11] on icon "pages" at bounding box center [508, 12] width 11 height 11
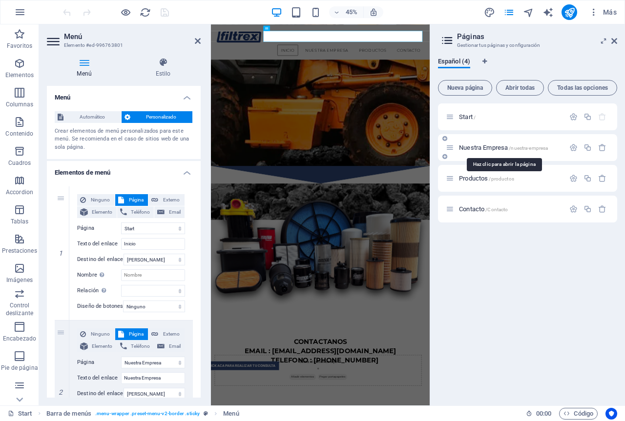
click at [495, 146] on span "Nuestra Empresa /nuestra-empresa" at bounding box center [503, 147] width 89 height 7
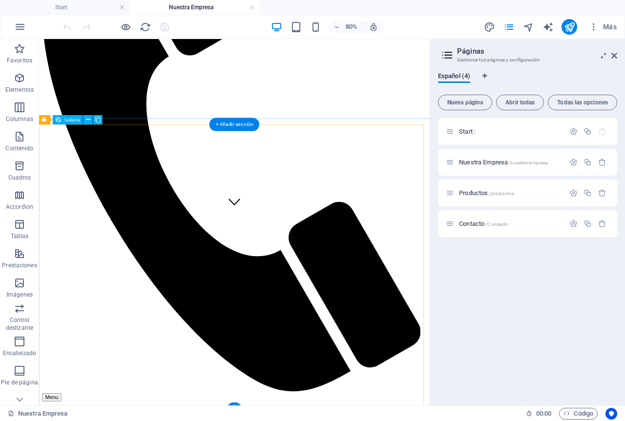
scroll to position [303, 0]
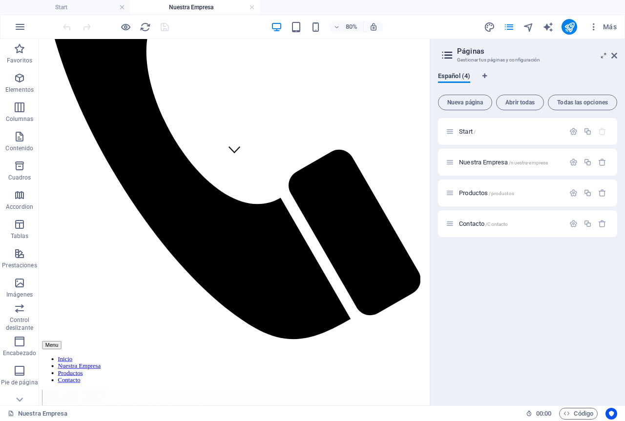
click at [614, 289] on div "Start / Nuestra Empresa /nuestra-empresa Productos /productos Contacto /Contacto" at bounding box center [527, 258] width 179 height 280
click at [167, 29] on div at bounding box center [115, 27] width 109 height 16
click at [166, 29] on div at bounding box center [115, 27] width 109 height 16
click at [249, 8] on link at bounding box center [252, 7] width 6 height 9
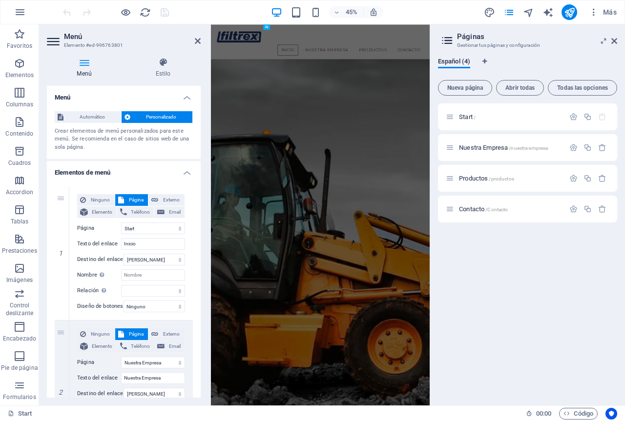
scroll to position [689, 0]
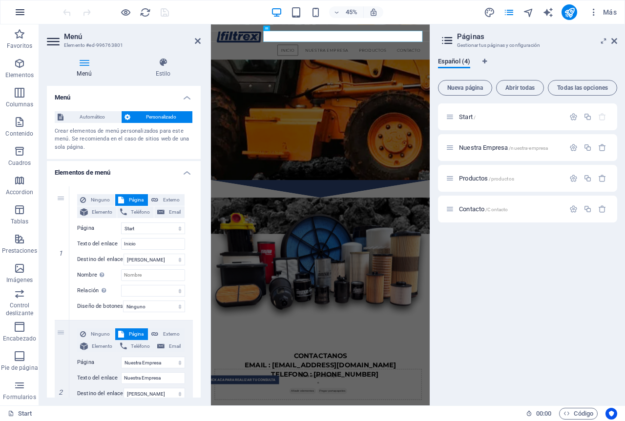
click at [16, 17] on icon "button" at bounding box center [20, 12] width 12 height 12
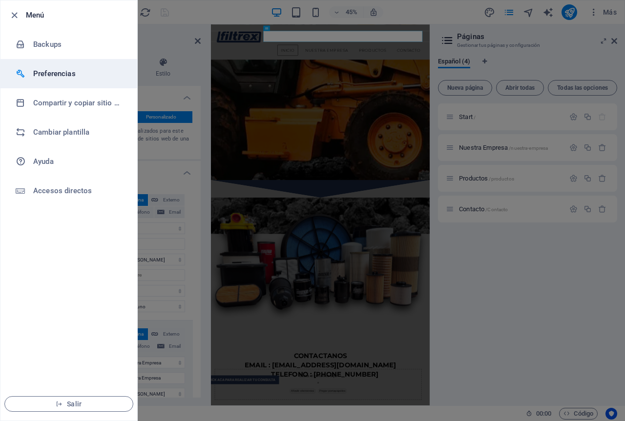
click at [30, 74] on div at bounding box center [25, 74] width 18 height 10
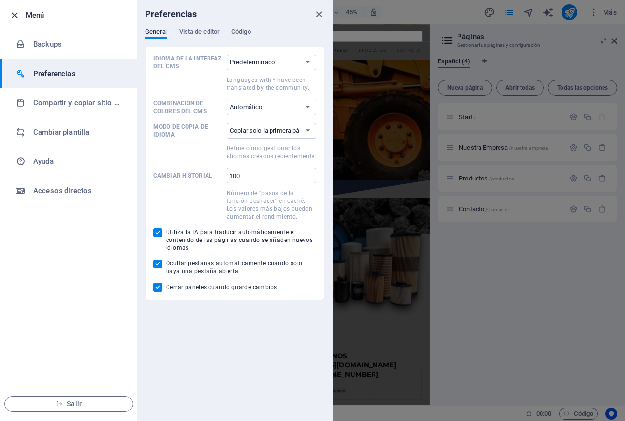
click at [16, 16] on icon "button" at bounding box center [14, 15] width 11 height 11
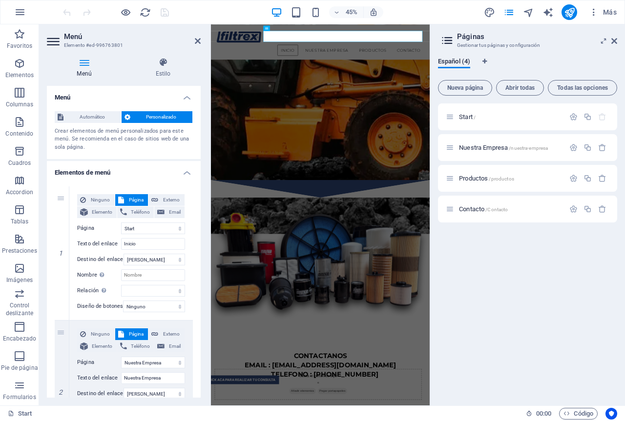
click at [16, 16] on icon "button" at bounding box center [20, 12] width 12 height 12
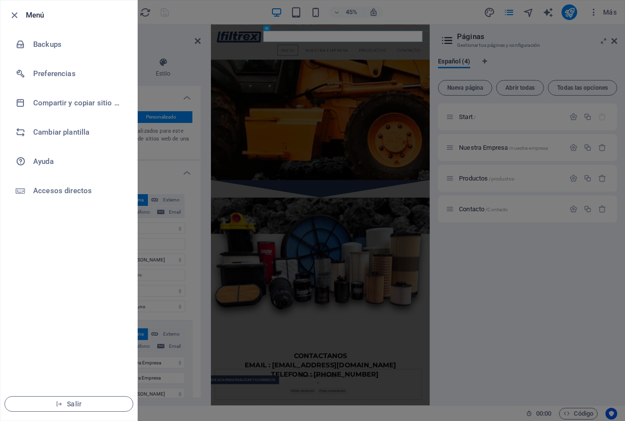
click at [16, 16] on icon "button" at bounding box center [14, 15] width 11 height 11
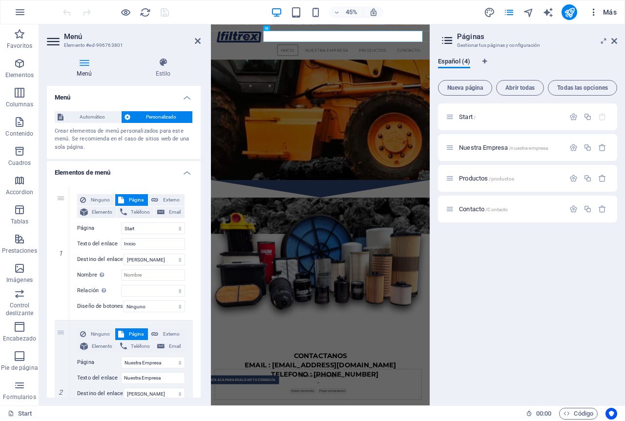
click at [598, 15] on icon "button" at bounding box center [594, 12] width 10 height 10
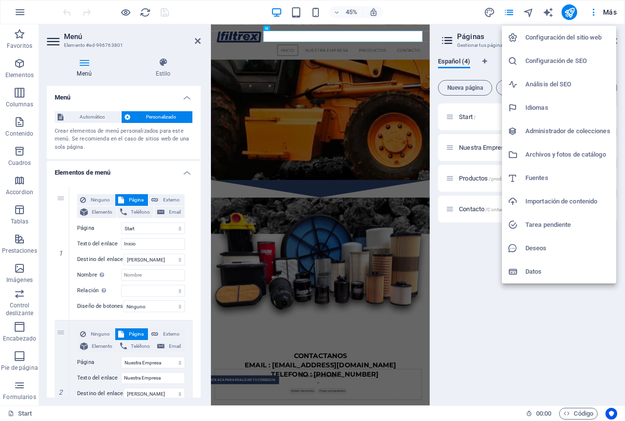
click at [594, 15] on div at bounding box center [312, 210] width 625 height 421
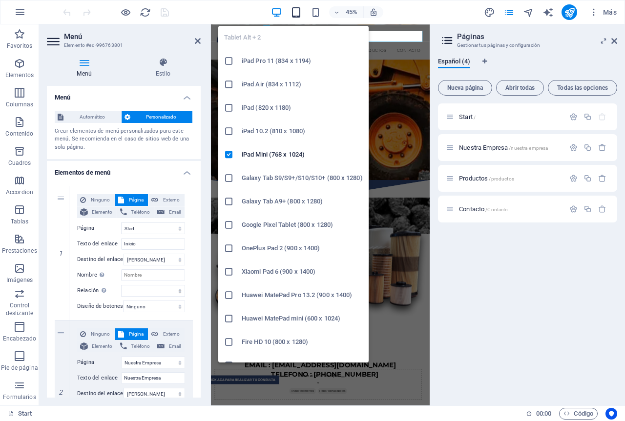
click at [291, 11] on icon "button" at bounding box center [296, 12] width 11 height 11
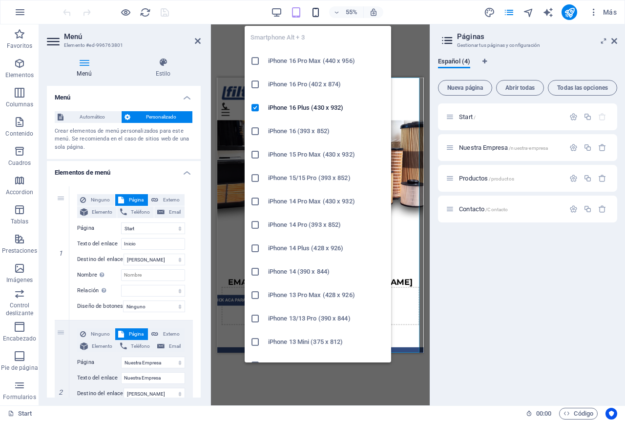
click at [314, 12] on icon "button" at bounding box center [315, 12] width 11 height 11
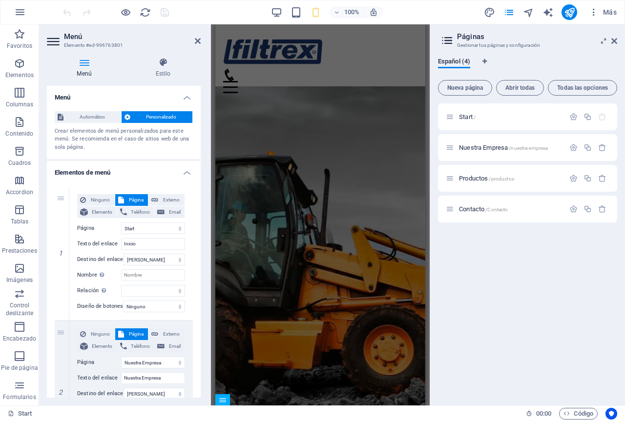
scroll to position [0, 0]
